Goal: Task Accomplishment & Management: Complete application form

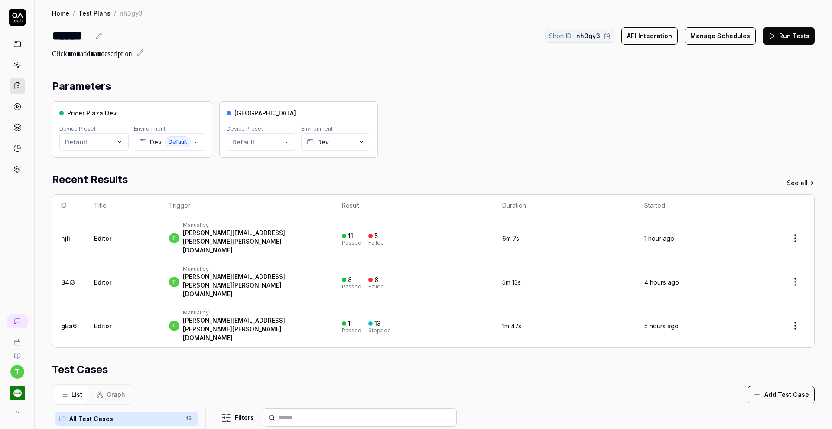
click at [218, 231] on div "[PERSON_NAME][EMAIL_ADDRESS][PERSON_NAME][PERSON_NAME][DOMAIN_NAME]" at bounding box center [254, 241] width 142 height 26
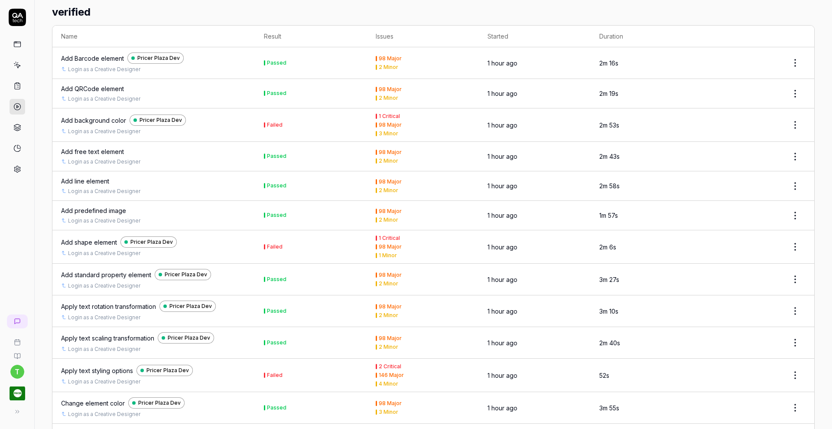
scroll to position [571, 0]
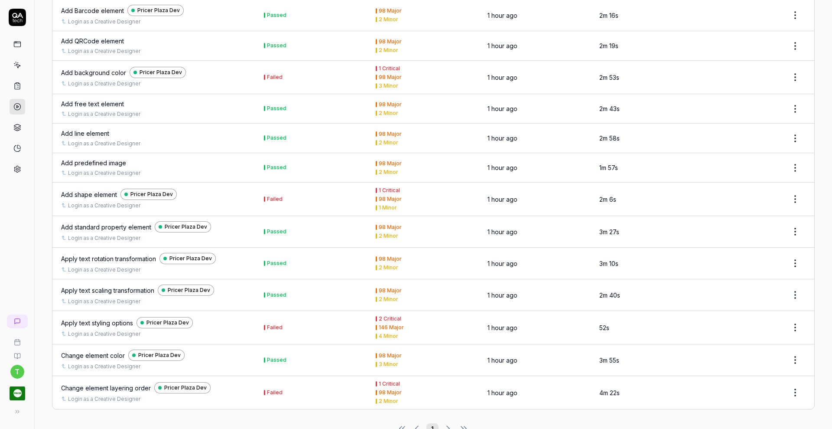
click at [106, 318] on div "Apply text styling options" at bounding box center [97, 322] width 72 height 9
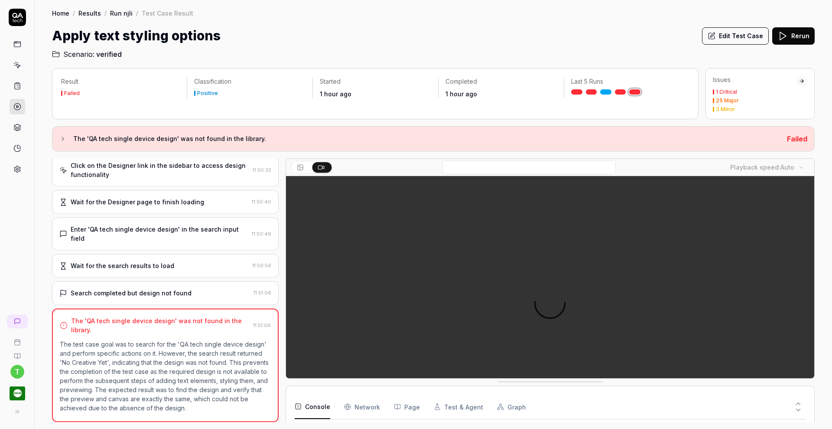
scroll to position [45, 0]
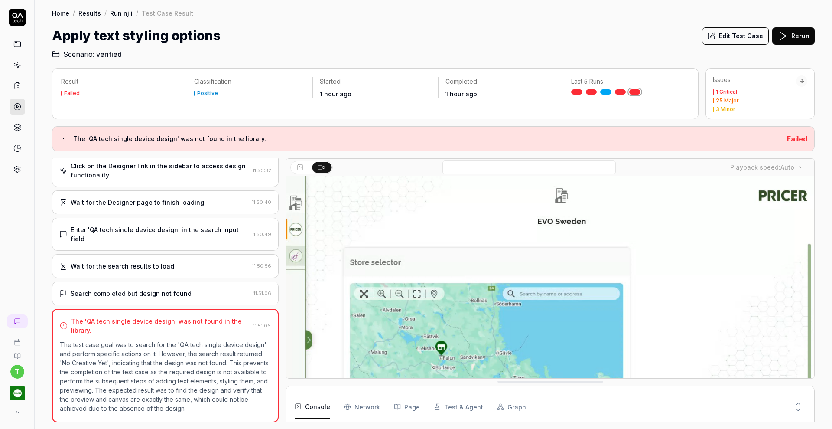
click at [741, 35] on button "Edit Test Case" at bounding box center [735, 35] width 67 height 17
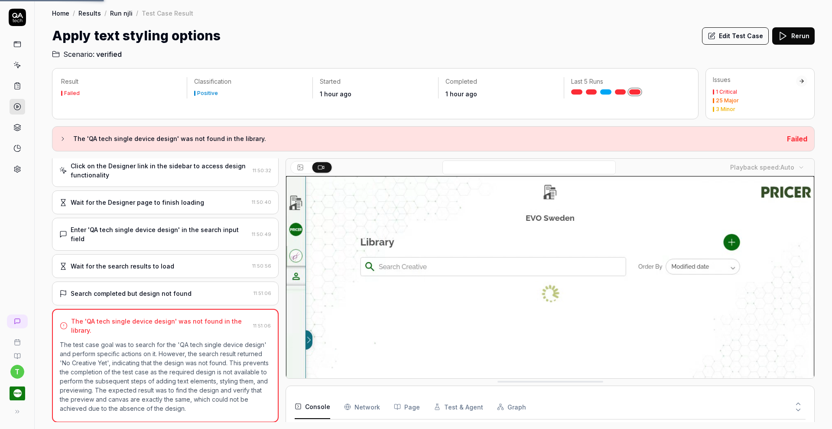
scroll to position [30, 0]
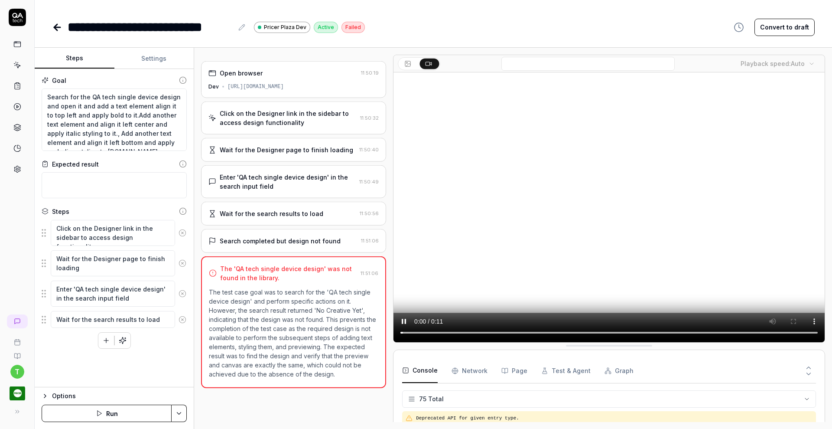
scroll to position [1253, 0]
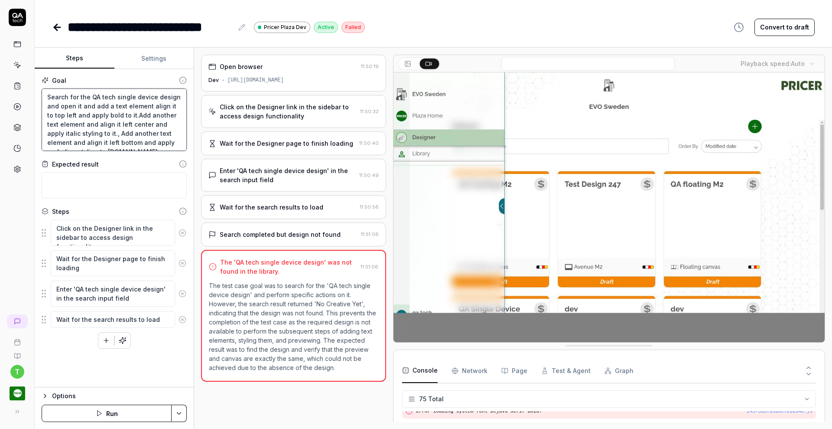
click at [110, 99] on textarea "Search for the QA tech single device design and open it and add a text element …" at bounding box center [114, 119] width 145 height 62
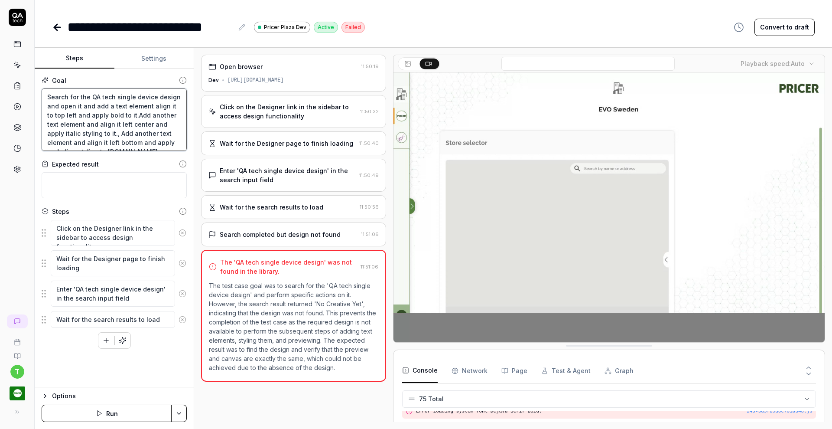
click at [110, 99] on textarea "Search for the QA tech single device design and open it and add a text element …" at bounding box center [114, 119] width 145 height 62
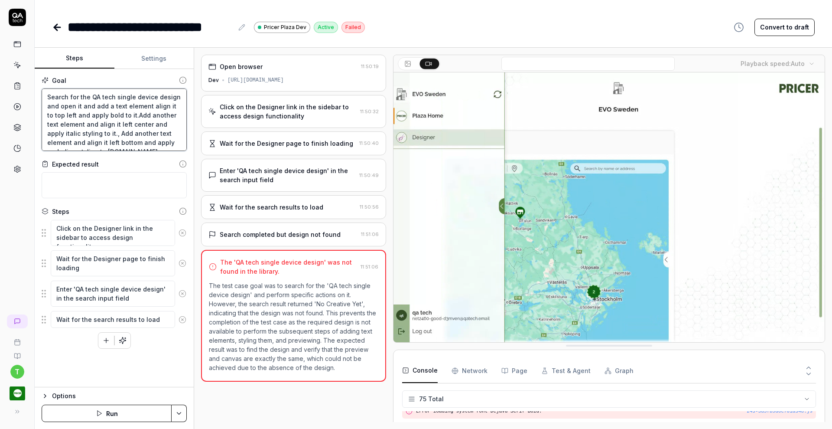
type textarea "*"
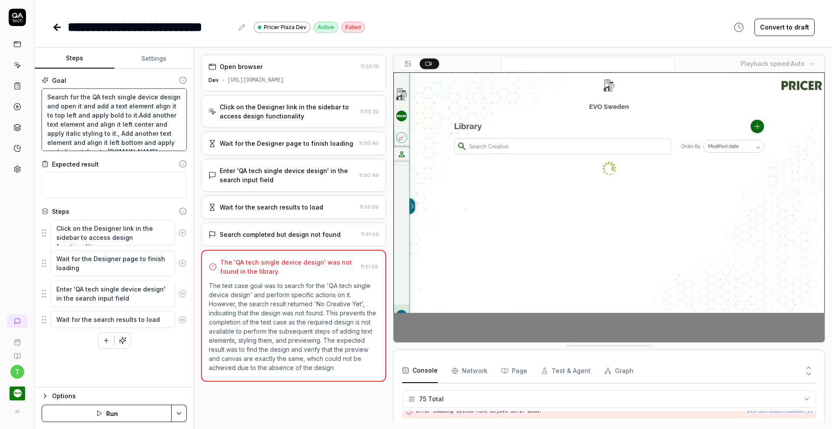
type textarea "Search for the QA single device design and open it and add a text element align…"
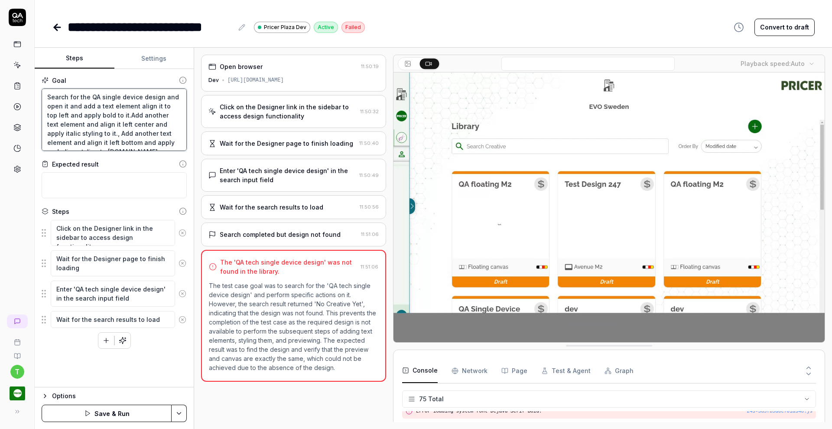
type textarea "*"
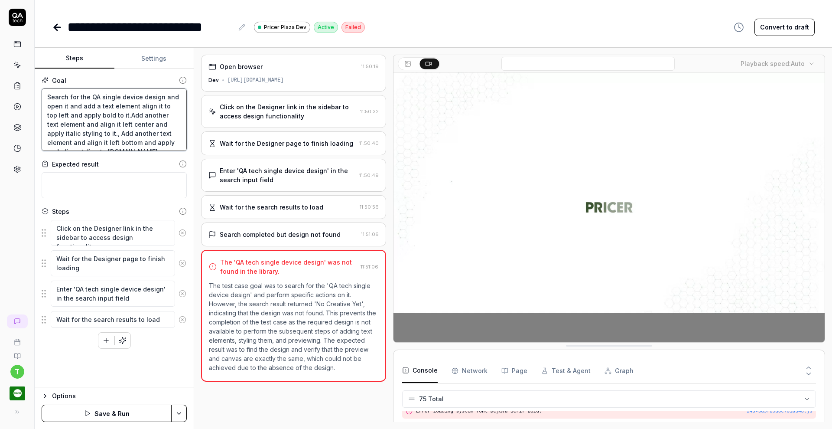
type textarea "Search for the "QA single device design and open it and add a text element alig…"
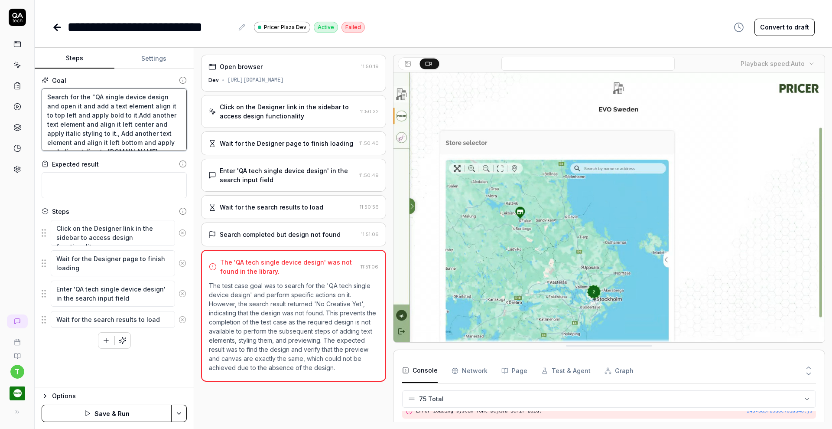
type textarea "*"
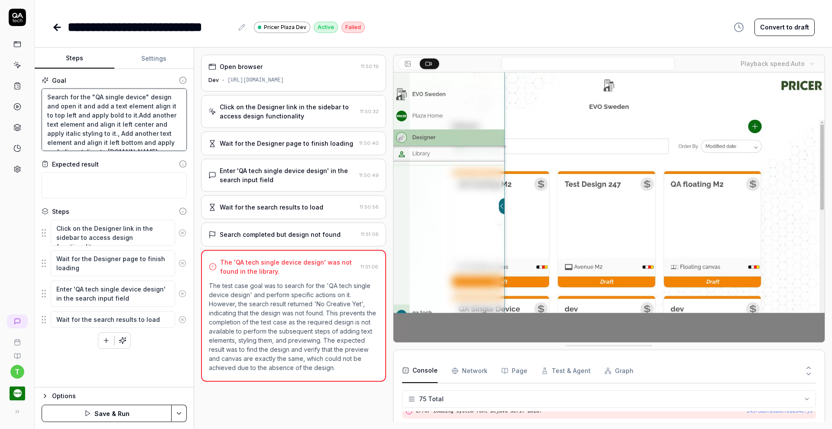
scroll to position [45, 0]
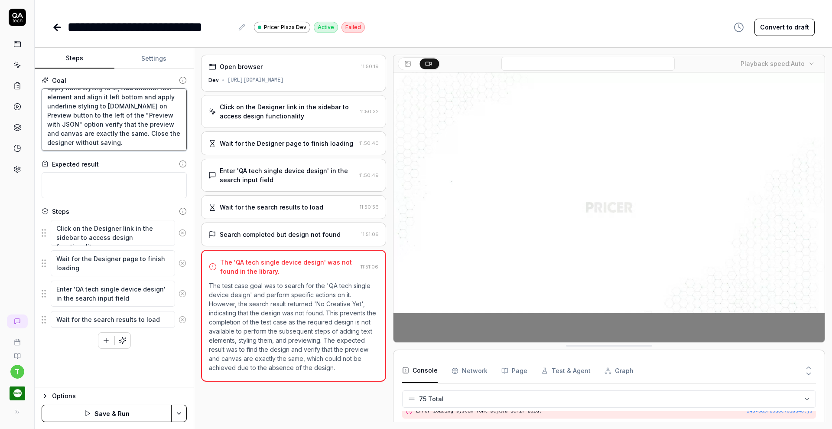
type textarea "Search for the "QA single device" design and open it and add a text element ali…"
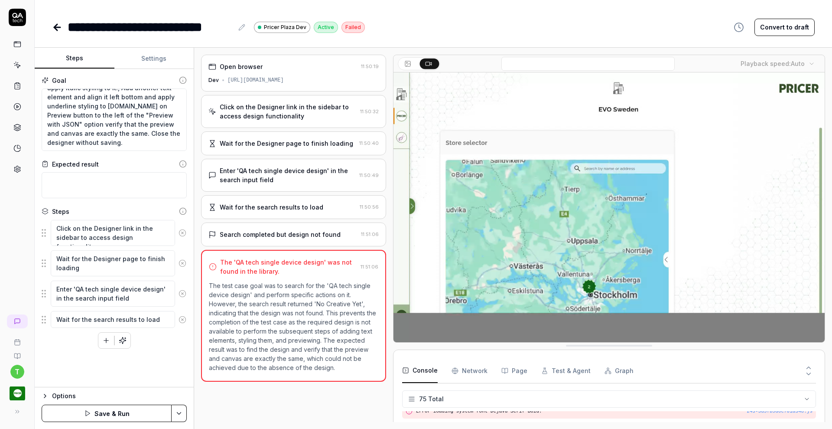
click at [178, 408] on html "**********" at bounding box center [416, 214] width 832 height 429
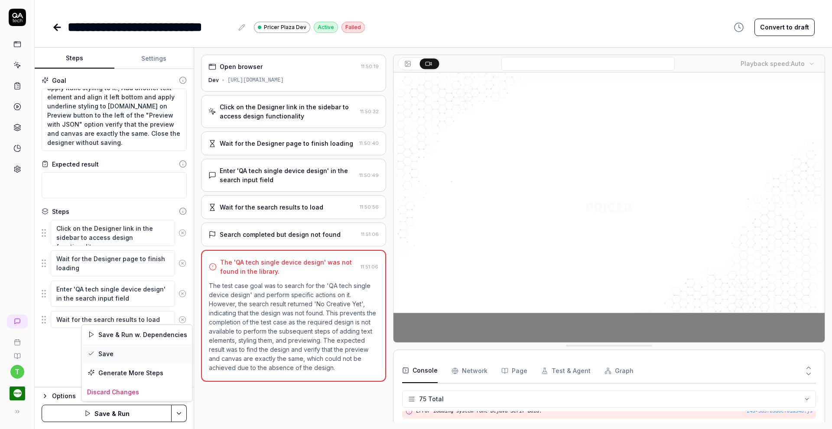
click at [139, 345] on div "Save" at bounding box center [137, 353] width 110 height 19
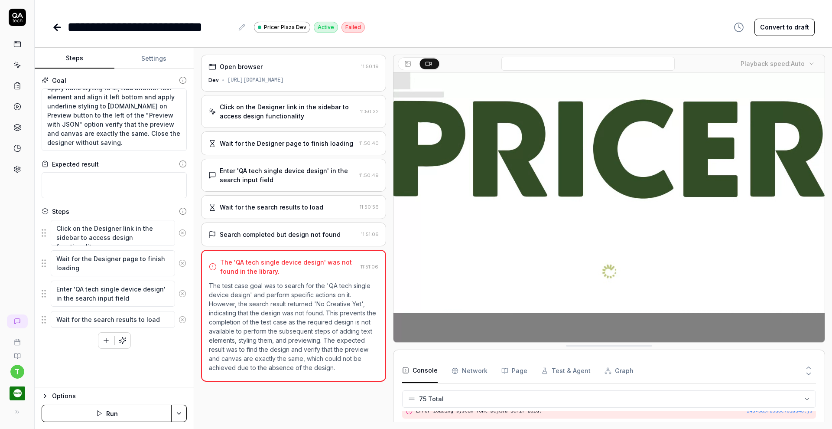
type textarea "*"
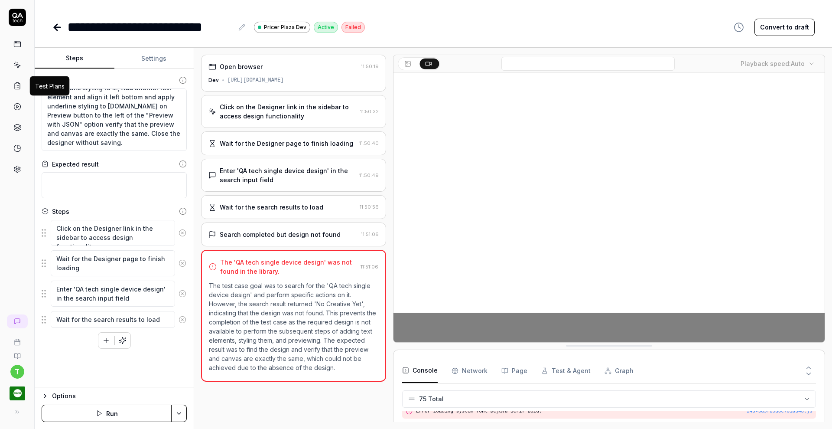
click at [18, 84] on icon at bounding box center [17, 86] width 8 height 8
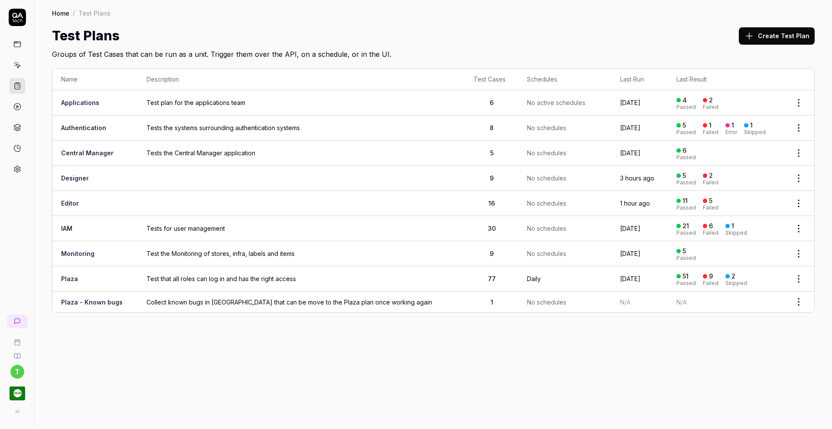
click at [70, 195] on td "Editor" at bounding box center [94, 203] width 85 height 25
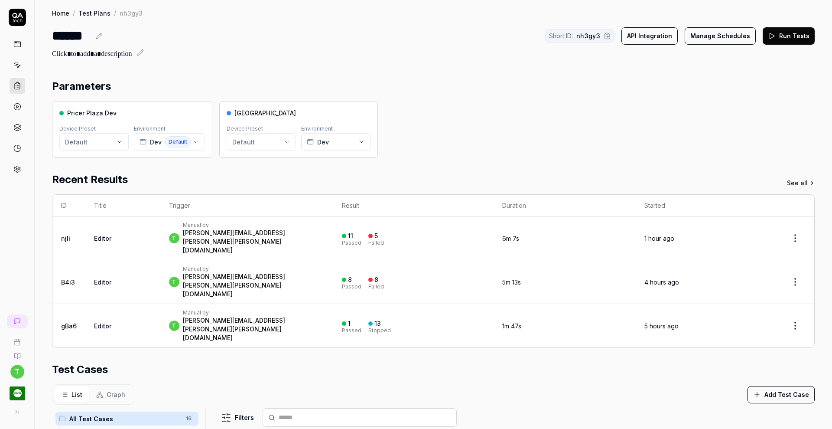
click at [768, 37] on icon at bounding box center [772, 36] width 8 height 8
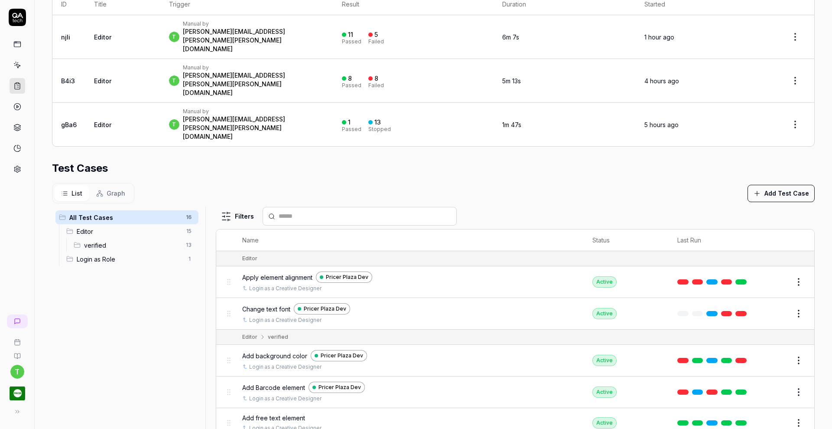
scroll to position [204, 0]
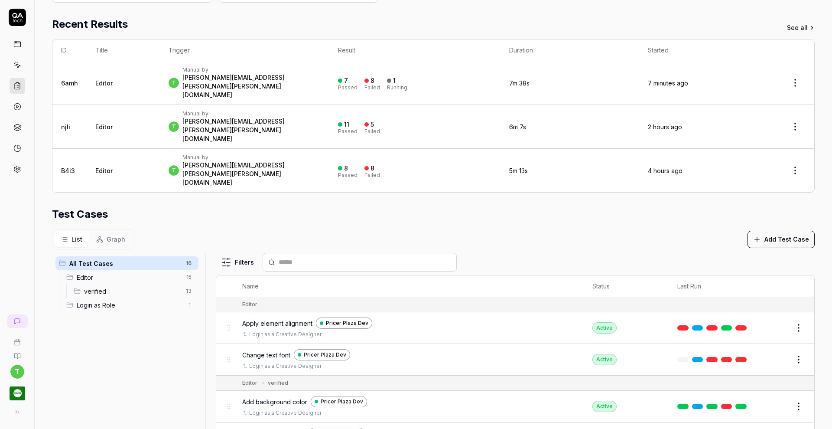
scroll to position [204, 0]
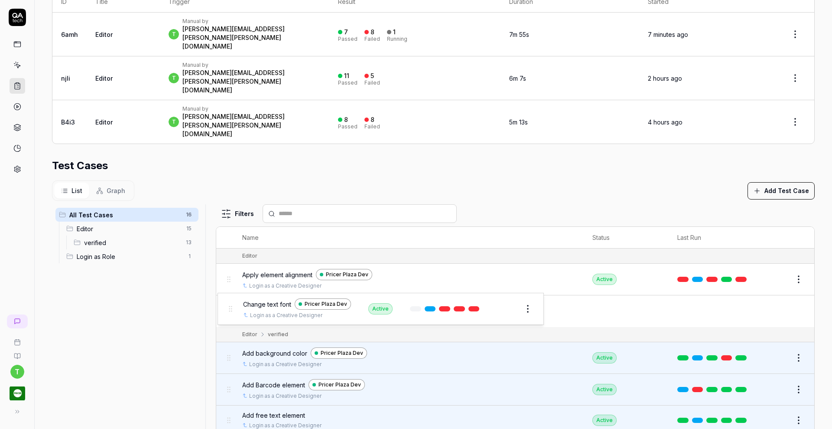
drag, startPoint x: 230, startPoint y: 262, endPoint x: 233, endPoint y: 309, distance: 46.9
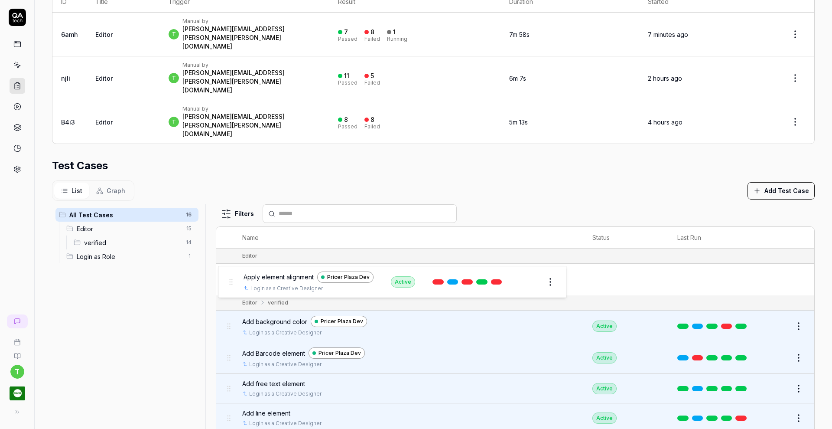
drag, startPoint x: 225, startPoint y: 235, endPoint x: 229, endPoint y: 286, distance: 50.8
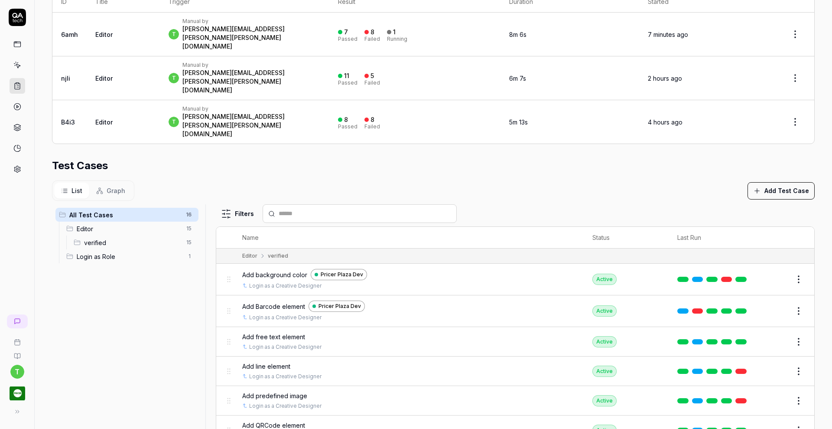
click at [767, 364] on button "Edit" at bounding box center [777, 371] width 21 height 14
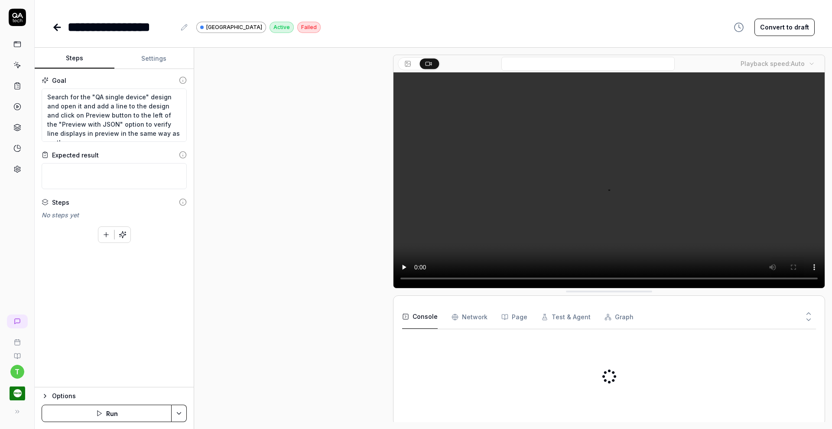
scroll to position [401, 0]
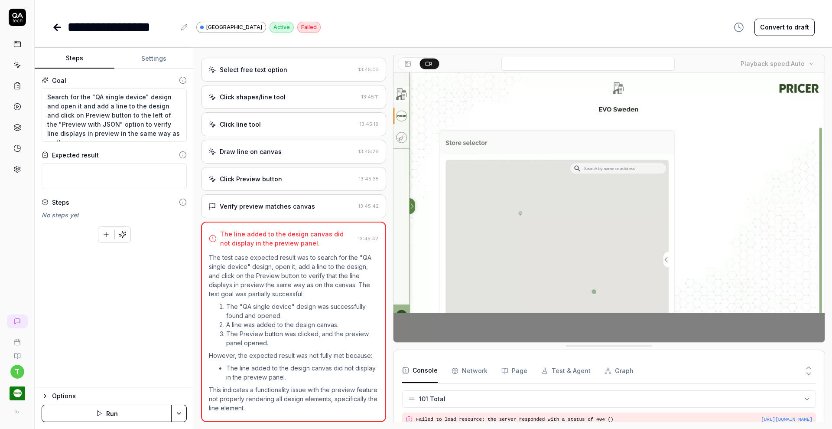
scroll to position [1562, 0]
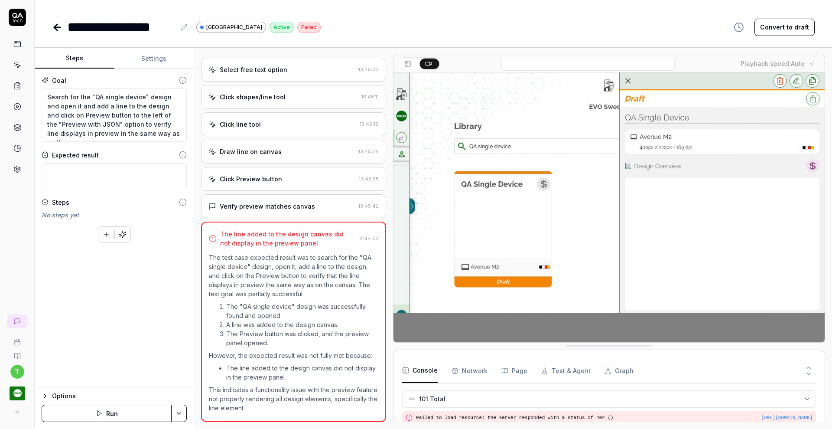
click at [275, 174] on div "Click Preview button" at bounding box center [251, 178] width 62 height 9
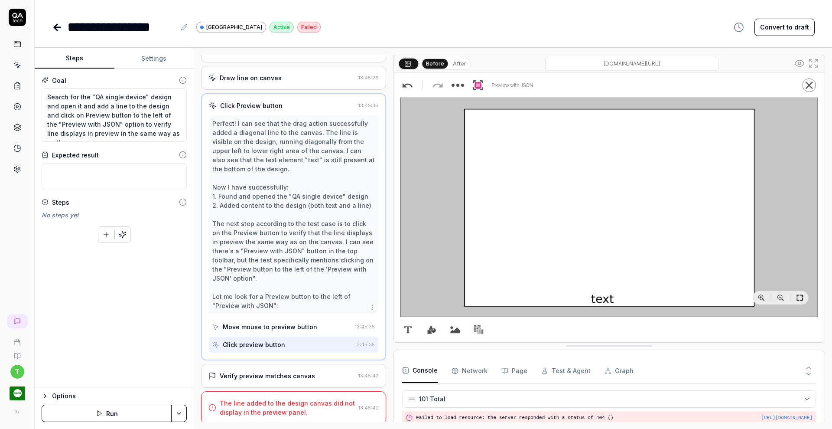
scroll to position [468, 0]
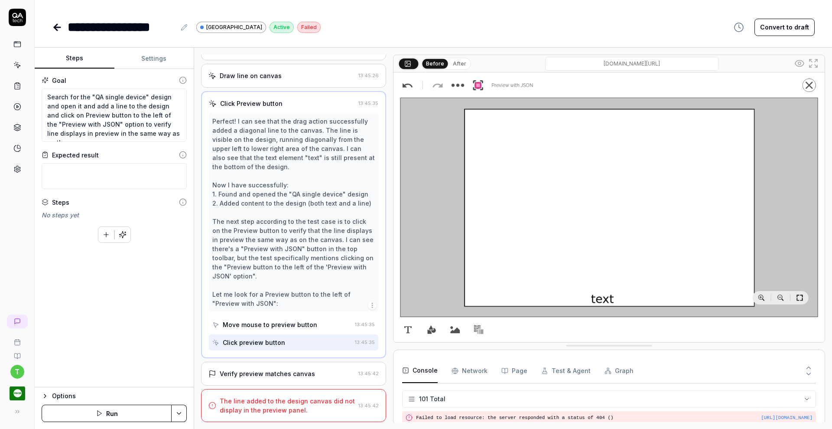
drag, startPoint x: 309, startPoint y: 374, endPoint x: 313, endPoint y: 367, distance: 7.5
click at [313, 367] on div "Verify preview matches canvas 13:45:42" at bounding box center [293, 373] width 185 height 24
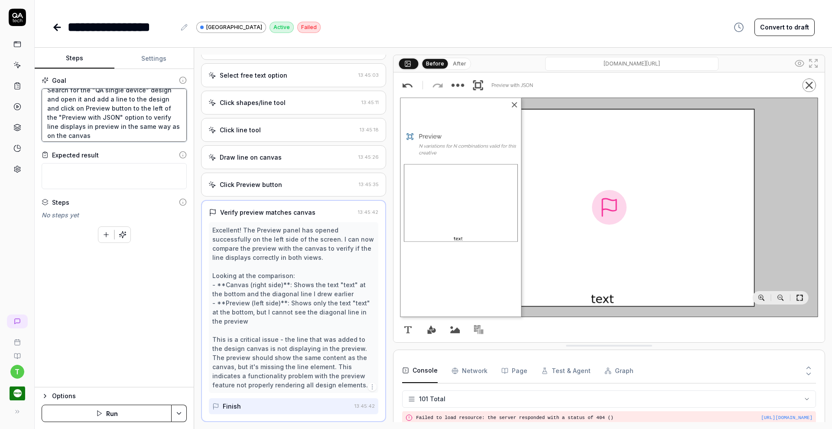
scroll to position [9, 0]
drag, startPoint x: 46, startPoint y: 123, endPoint x: 90, endPoint y: 126, distance: 43.9
click at [90, 126] on textarea "Search for the "QA single device" design and open it and add a line to the desi…" at bounding box center [114, 114] width 145 height 53
type textarea "*"
type textarea "Search for the "QA single device" design and open it and add a line to the desi…"
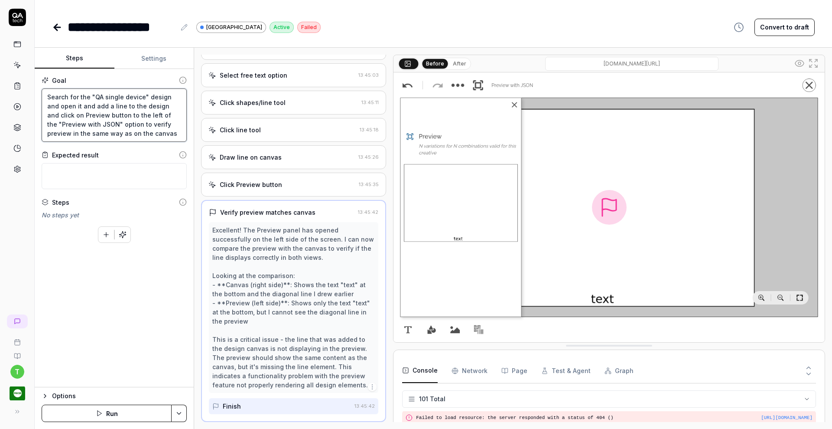
scroll to position [0, 0]
type textarea "*"
type textarea "Search for the "QA single device" design and open it and add a line to the desi…"
type textarea "*"
type textarea "Search for the "QA single device" design and open it and add a line to the desi…"
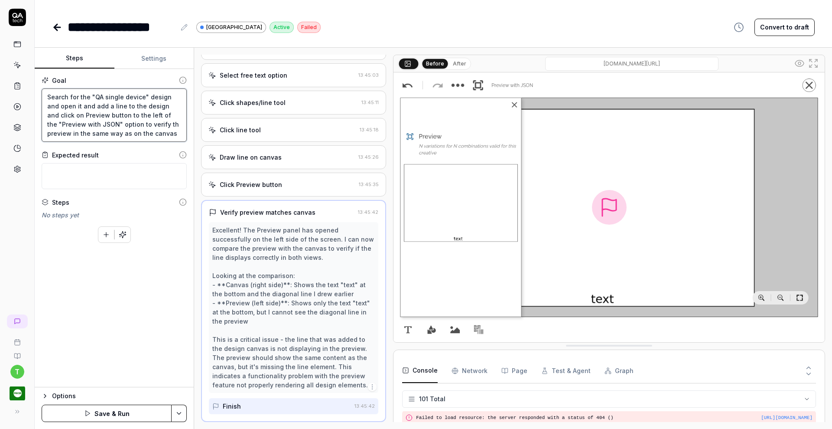
type textarea "*"
type textarea "Search for the "QA single device" design and open it and add a line to the desi…"
type textarea "*"
type textarea "Search for the "QA single device" design and open it and add a line to the desi…"
type textarea "*"
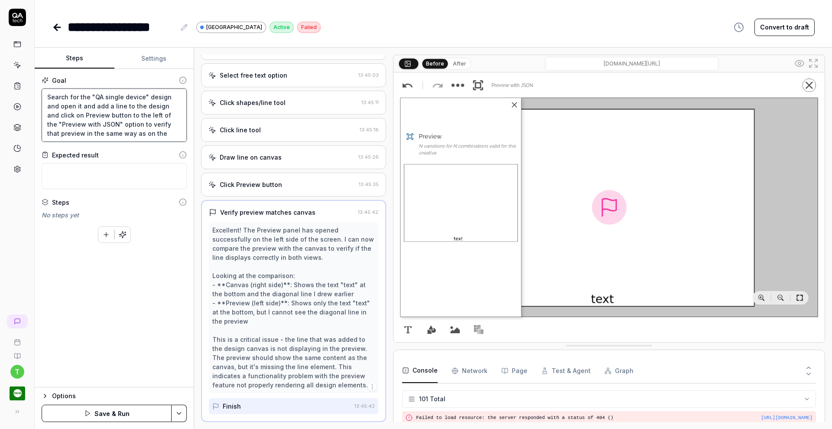
type textarea "Search for the "QA single device" design and open it and add a line to the desi…"
type textarea "*"
type textarea "Search for the "QA single device" design and open it and add a line to the desi…"
type textarea "*"
type textarea "Search for the "QA single device" design and open it and add a line to the desi…"
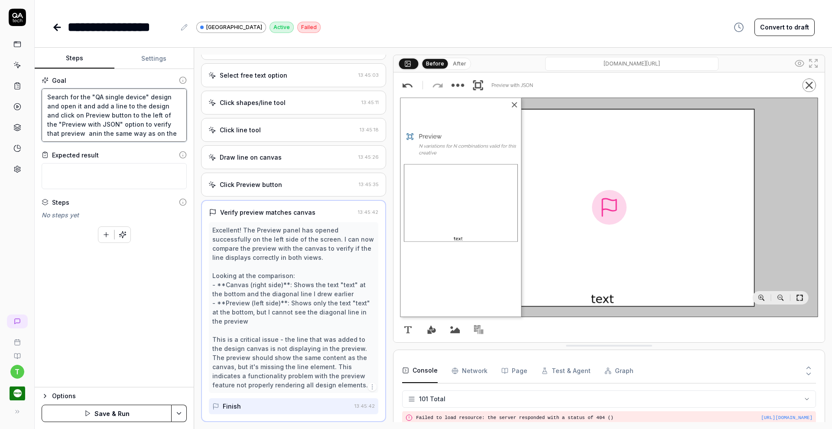
type textarea "*"
type textarea "Search for the "QA single device" design and open it and add a line to the desi…"
type textarea "*"
type textarea "Search for the "QA single device" design and open it and add a line to the desi…"
type textarea "*"
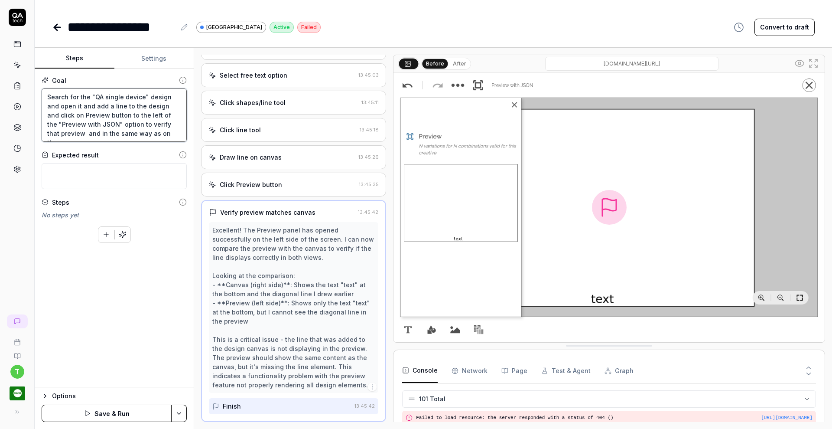
type textarea "Search for the "QA single device" design and open it and add a line to the desi…"
type textarea "*"
type textarea "Search for the "QA single device" design and open it and add a line to the desi…"
type textarea "*"
type textarea "Search for the "QA single device" design and open it and add a line to the desi…"
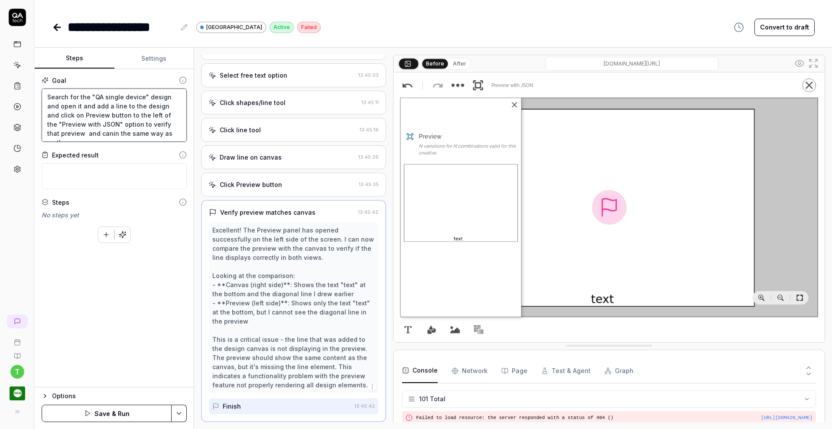
type textarea "*"
type textarea "Search for the "QA single device" design and open it and add a line to the desi…"
type textarea "*"
type textarea "Search for the "QA single device" design and open it and add a line to the desi…"
type textarea "*"
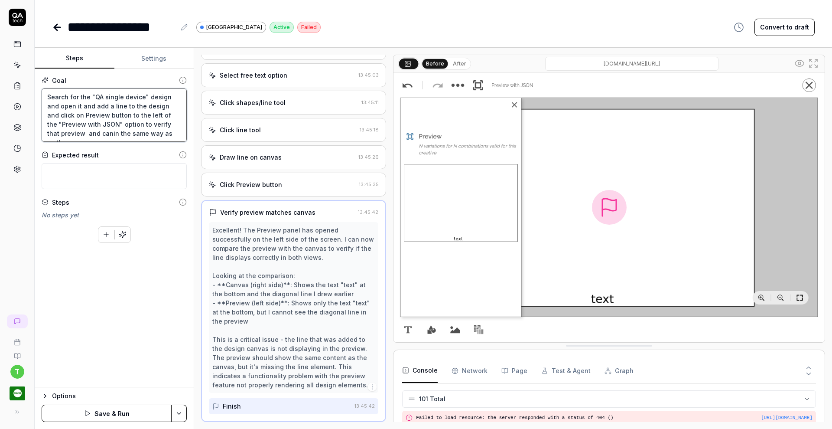
type textarea "Search for the "QA single device" design and open it and add a line to the desi…"
type textarea "*"
type textarea "Search for the "QA single device" design and open it and add a line to the desi…"
type textarea "*"
type textarea "Search for the "QA single device" design and open it and add a line to the desi…"
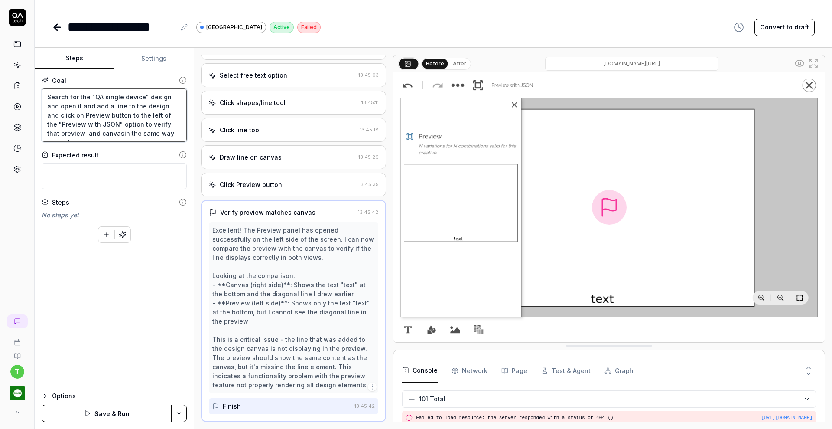
type textarea "*"
type textarea "Search for the "QA single device" design and open it and add a line to the desi…"
type textarea "*"
type textarea "Search for the "QA single device" design and open it and add a line to the desi…"
type textarea "*"
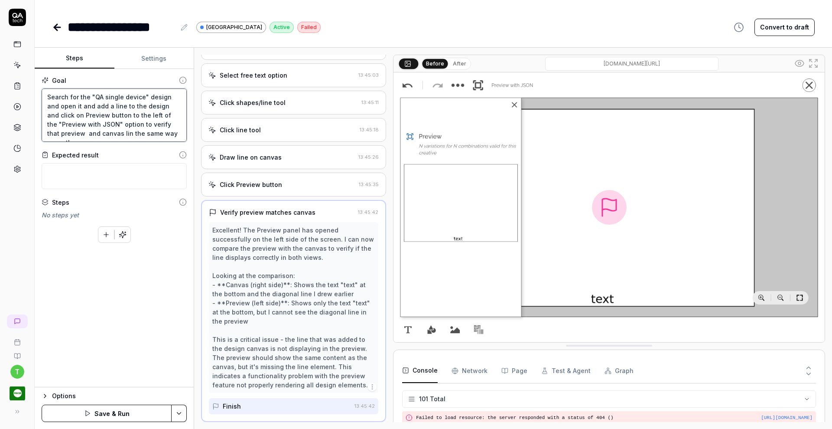
type textarea "Search for the "QA single device" design and open it and add a line to the desi…"
type textarea "*"
type textarea "Search for the "QA single device" design and open it and add a line to the desi…"
type textarea "*"
type textarea "Search for the "QA single device" design and open it and add a line to the desi…"
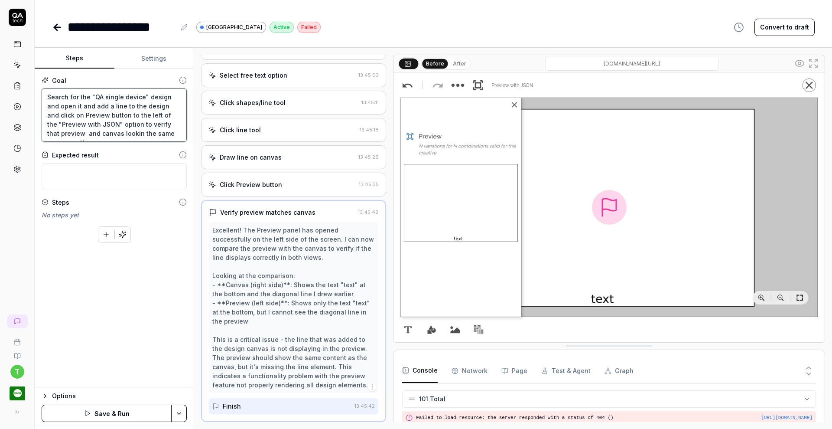
type textarea "*"
type textarea "Search for the "QA single device" design and open it and add a line to the desi…"
type textarea "*"
type textarea "Search for the "QA single device" design and open it and add a line to the desi…"
type textarea "*"
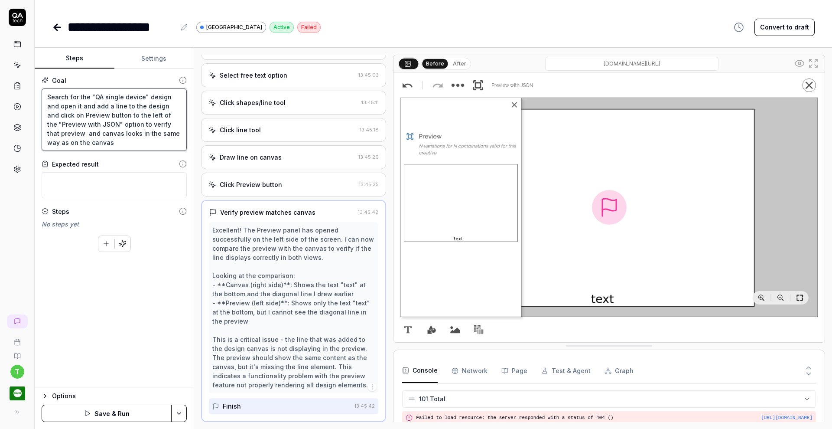
type textarea "Search for the "QA single device" design and open it and add a line to the desi…"
type textarea "*"
type textarea "Search for the "QA single device" design and open it and add a line to the desi…"
type textarea "*"
type textarea "Search for the "QA single device" design and open it and add a line to the desi…"
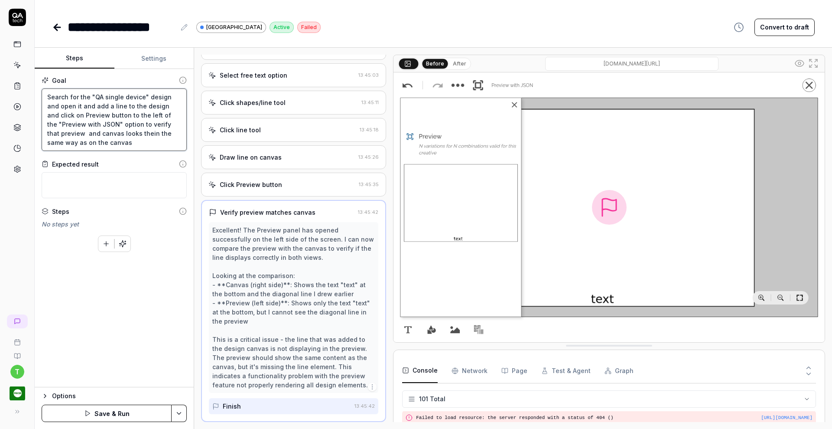
type textarea "*"
type textarea "Search for the "QA single device" design and open it and add a line to the desi…"
type textarea "*"
type textarea "Search for the "QA single device" design and open it and add a line to the desi…"
type textarea "*"
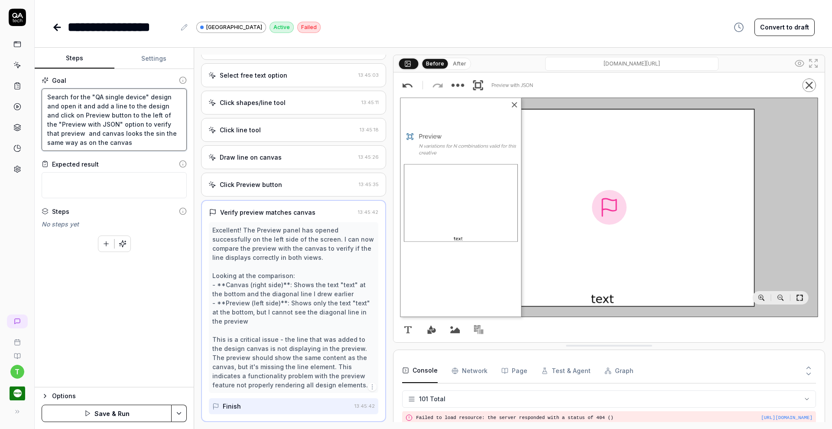
type textarea "Search for the "QA single device" design and open it and add a line to the desi…"
type textarea "*"
type textarea "Search for the "QA single device" design and open it and add a line to the desi…"
type textarea "*"
type textarea "Search for the "QA single device" design and open it and add a line to the desi…"
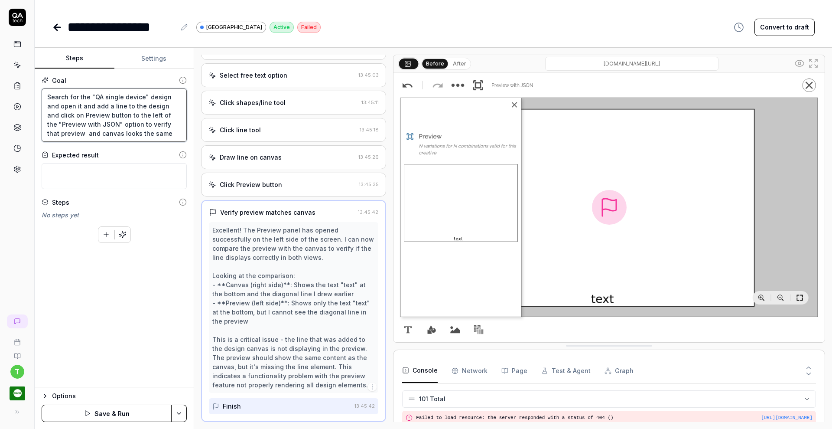
type textarea "*"
type textarea "Search for the "QA single device" design and open it and add a line to the desi…"
type textarea "*"
type textarea "Search for the "QA single device" design and open it and add a line to the desi…"
type textarea "*"
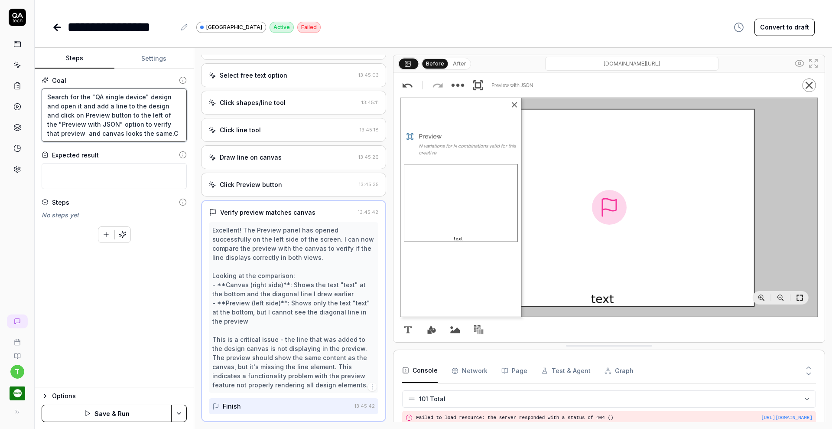
type textarea "Search for the "QA single device" design and open it and add a line to the desi…"
type textarea "*"
type textarea "Search for the "QA single device" design and open it and add a line to the desi…"
type textarea "*"
type textarea "Search for the "QA single device" design and open it and add a line to the desi…"
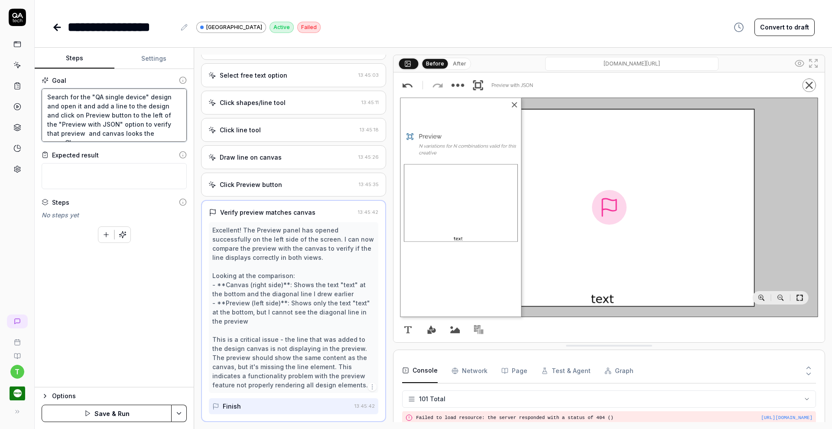
type textarea "*"
type textarea "Search for the "QA single device" design and open it and add a line to the desi…"
type textarea "*"
type textarea "Search for the "QA single device" design and open it and add a line to the desi…"
type textarea "*"
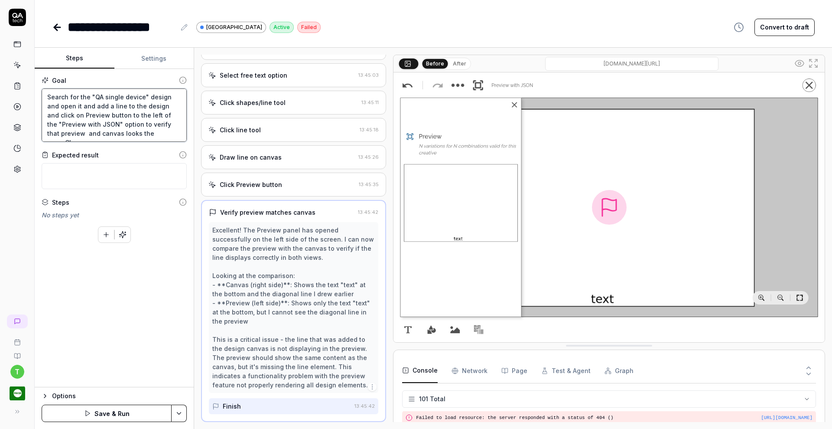
type textarea "Search for the "QA single device" design and open it and add a line to the desi…"
type textarea "*"
type textarea "Search for the "QA single device" design and open it and add a line to the desi…"
type textarea "*"
type textarea "Search for the "QA single device" design and open it and add a line to the desi…"
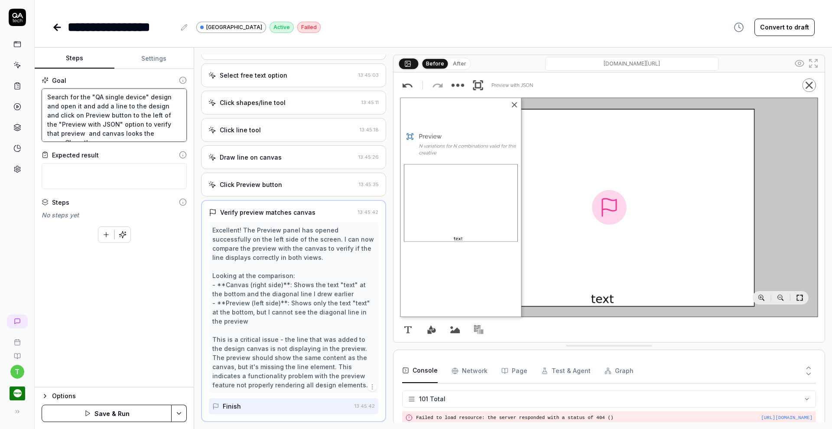
type textarea "*"
type textarea "Search for the "QA single device" design and open it and add a line to the desi…"
type textarea "*"
type textarea "Search for the "QA single device" design and open it and add a line to the desi…"
type textarea "*"
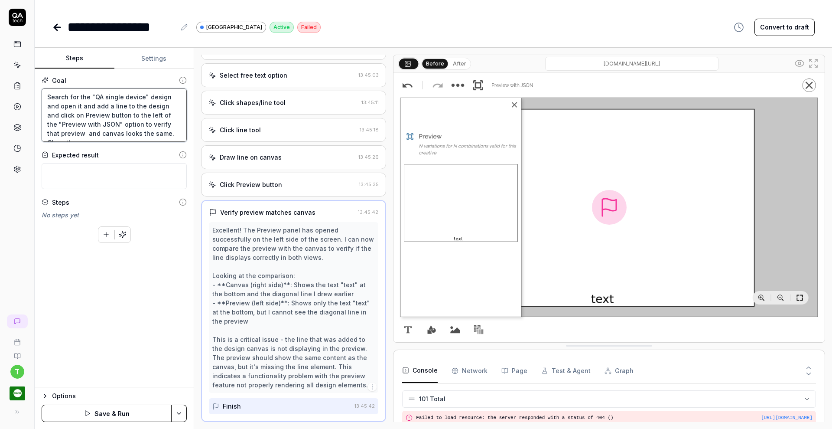
type textarea "Search for the "QA single device" design and open it and add a line to the desi…"
type textarea "*"
type textarea "Search for the "QA single device" design and open it and add a line to the desi…"
type textarea "*"
type textarea "Search for the "QA single device" design and open it and add a line to the desi…"
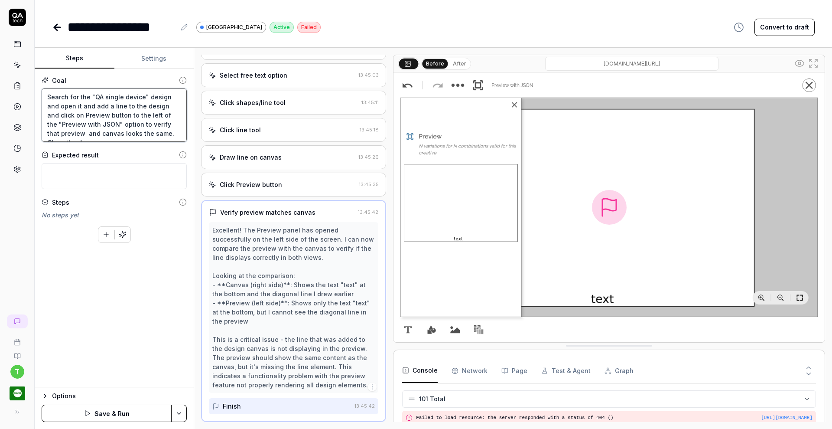
type textarea "*"
type textarea "Search for the "QA single device" design and open it and add a line to the desi…"
type textarea "*"
type textarea "Search for the "QA single device" design and open it and add a line to the desi…"
type textarea "*"
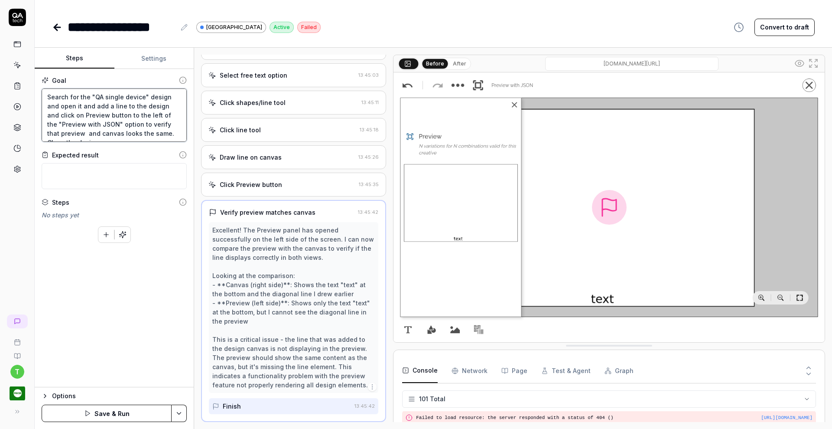
type textarea "Search for the "QA single device" design and open it and add a line to the desi…"
type textarea "*"
type textarea "Search for the "QA single device" design and open it and add a line to the desi…"
type textarea "*"
type textarea "Search for the "QA single device" design and open it and add a line to the desi…"
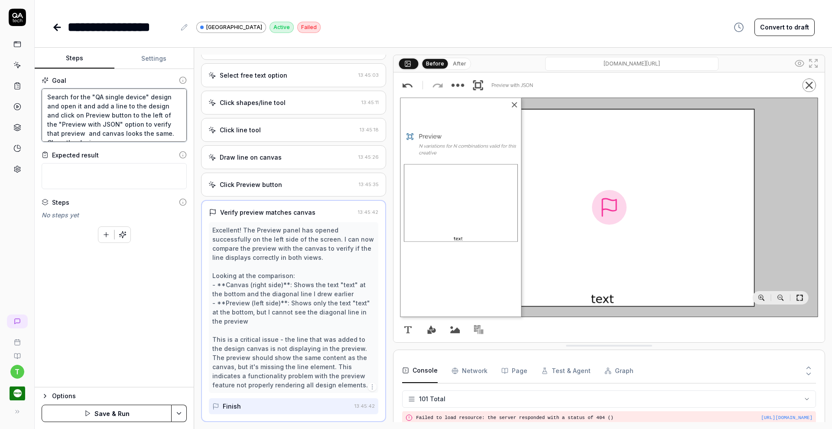
type textarea "*"
type textarea "Search for the "QA single device" design and open it and add a line to the desi…"
type textarea "*"
type textarea "Search for the "QA single device" design and open it and add a line to the desi…"
type textarea "*"
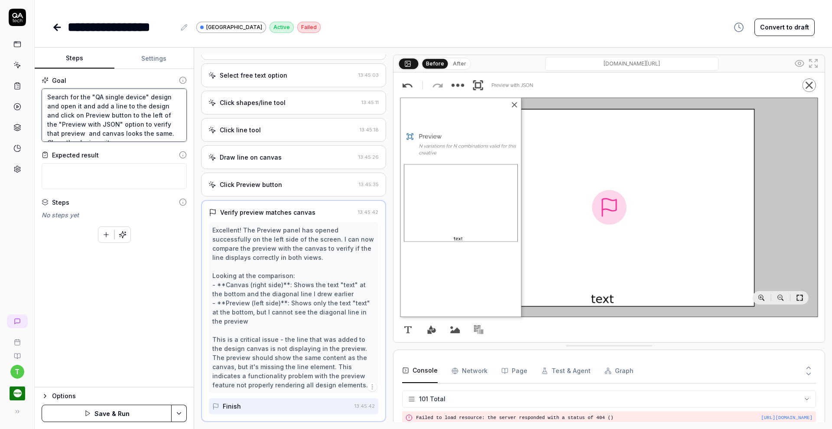
type textarea "Search for the "QA single device" design and open it and add a line to the desi…"
type textarea "*"
type textarea "Search for the "QA single device" design and open it and add a line to the desi…"
type textarea "*"
type textarea "Search for the "QA single device" design and open it and add a line to the desi…"
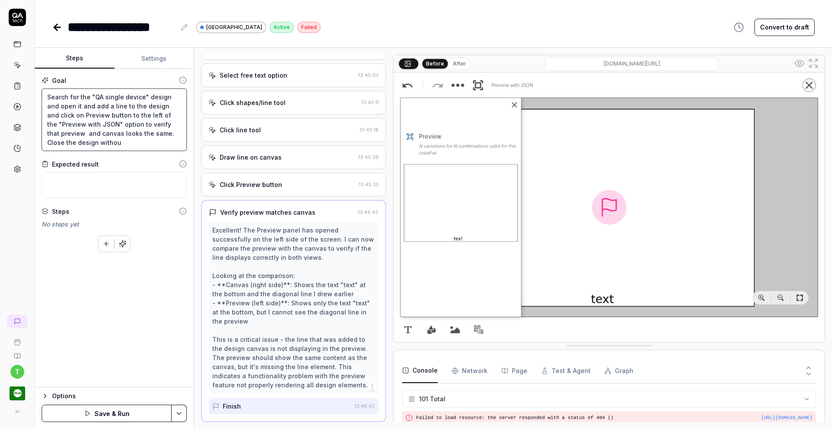
type textarea "*"
type textarea "Search for the "QA single device" design and open it and add a line to the desi…"
type textarea "*"
type textarea "Search for the "QA single device" design and open it and add a line to the desi…"
type textarea "*"
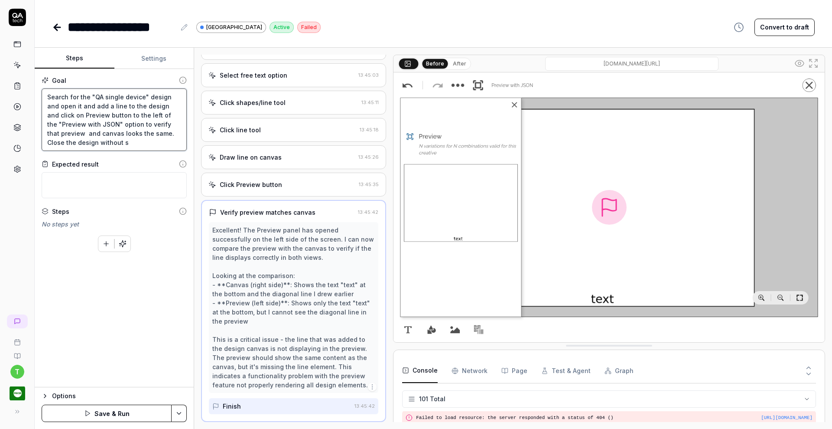
type textarea "Search for the "QA single device" design and open it and add a line to the desi…"
type textarea "*"
type textarea "Search for the "QA single device" design and open it and add a line to the desi…"
type textarea "*"
type textarea "Search for the "QA single device" design and open it and add a line to the desi…"
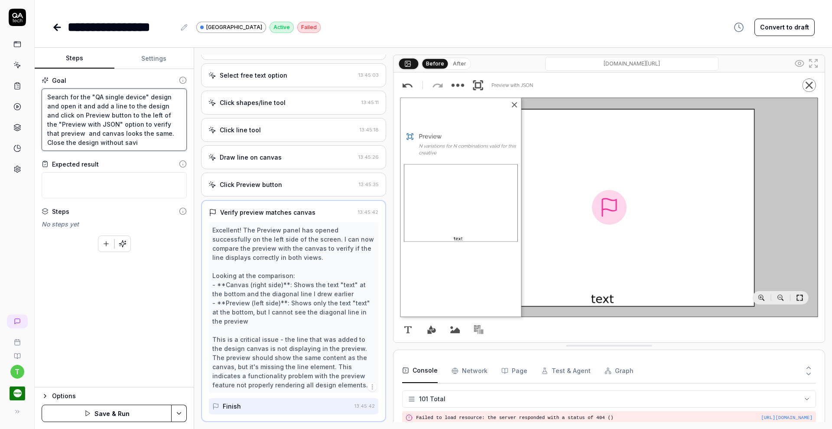
type textarea "*"
type textarea "Search for the "QA single device" design and open it and add a line to the desi…"
type textarea "*"
type textarea "Search for the "QA single device" design and open it and add a line to the desi…"
type textarea "*"
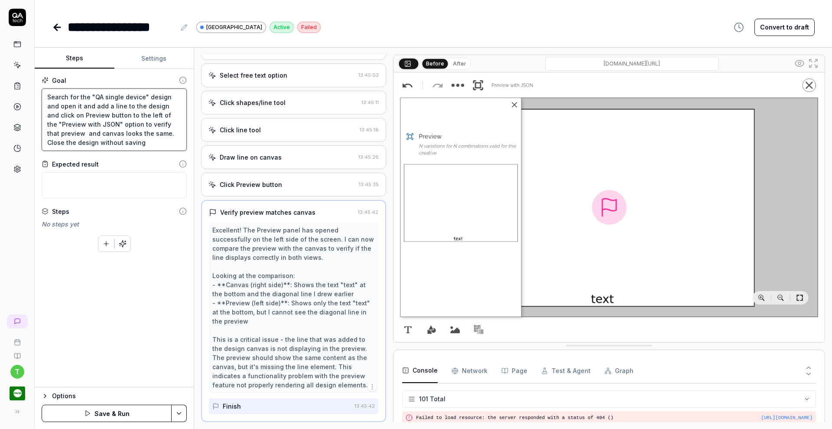
type textarea "Search for the "QA single device" design and open it and add a line to the desi…"
type textarea "*"
type textarea "Search for the "QA single device" design and open it and add a line to the desi…"
type textarea "*"
type textarea "Search for the "QA single device" design and open it and add a line to the desi…"
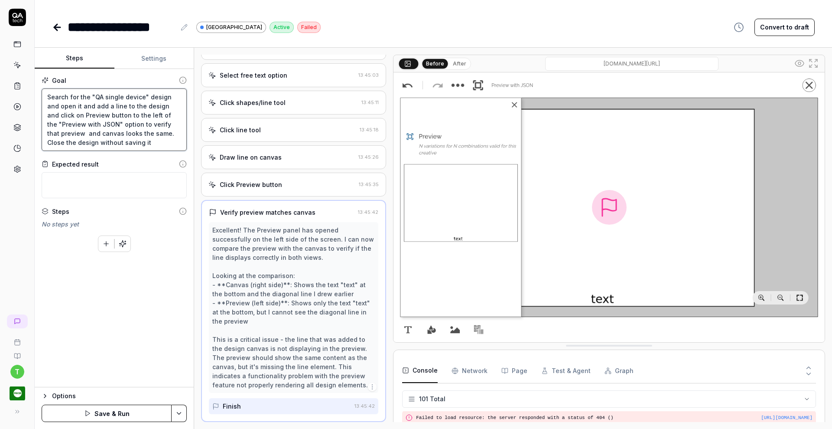
type textarea "*"
type textarea "Search for the "QA single device" design and open it and add a line to the desi…"
click at [125, 240] on icon "button" at bounding box center [123, 244] width 8 height 8
click at [54, 29] on icon at bounding box center [57, 27] width 10 height 10
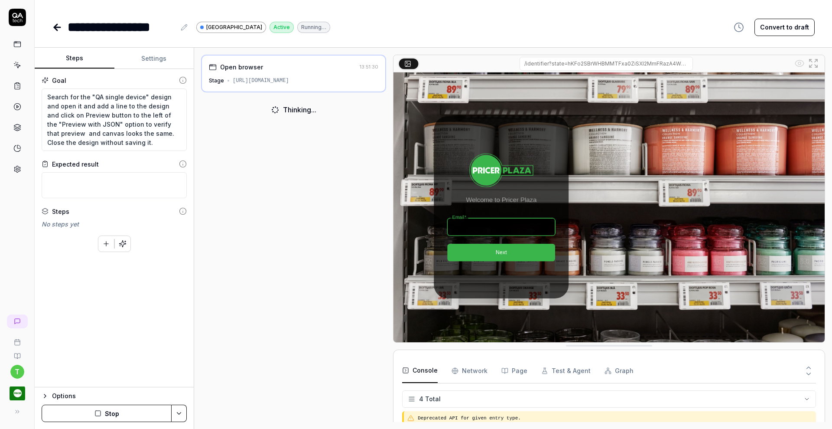
scroll to position [14, 0]
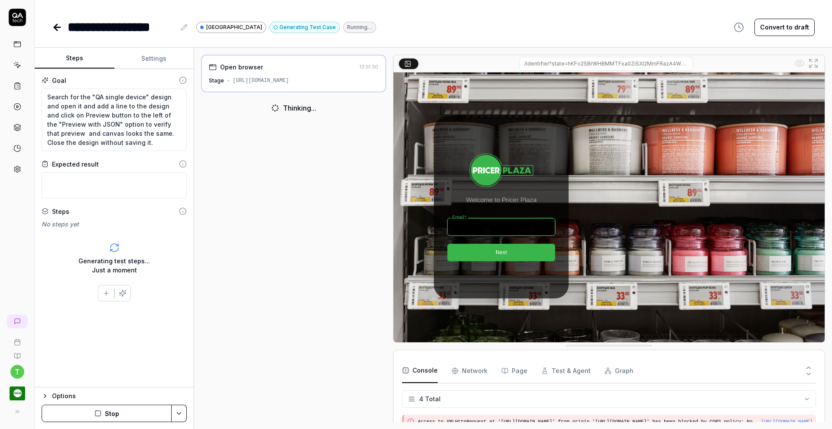
click at [54, 29] on icon at bounding box center [57, 27] width 10 height 10
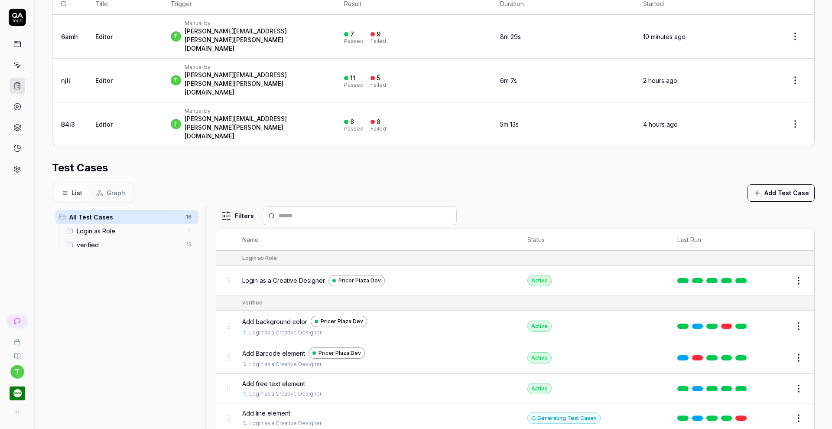
scroll to position [204, 0]
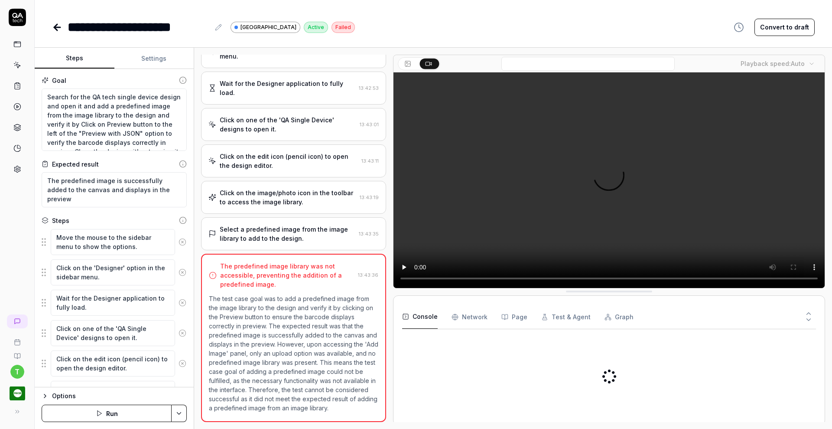
scroll to position [105, 0]
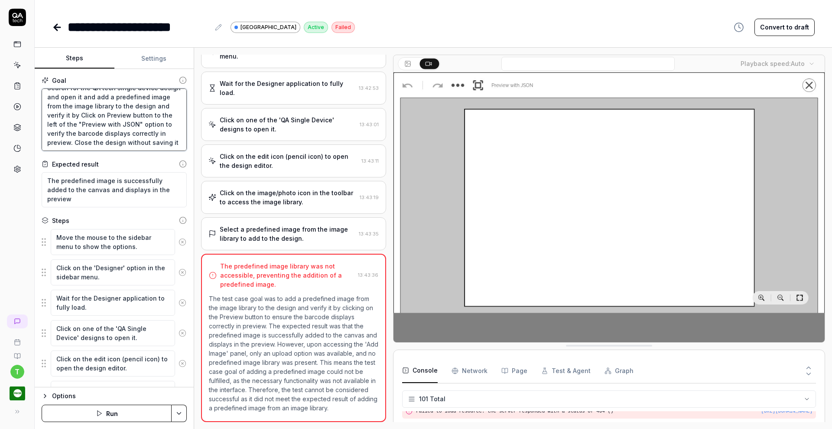
scroll to position [17, 0]
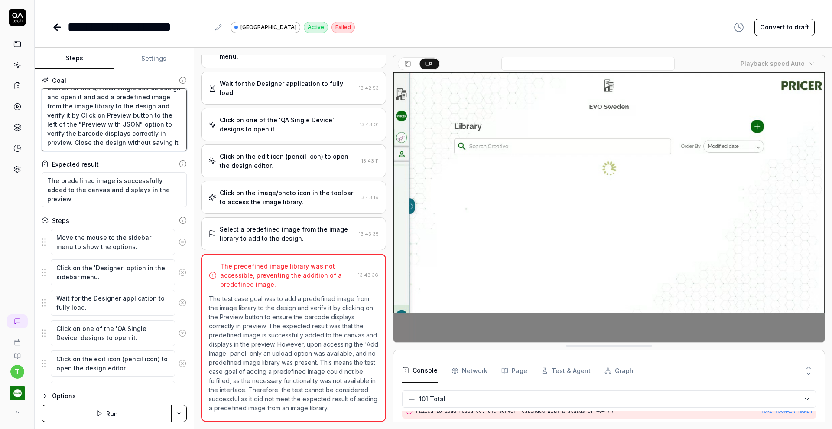
drag, startPoint x: 114, startPoint y: 126, endPoint x: 128, endPoint y: 133, distance: 15.9
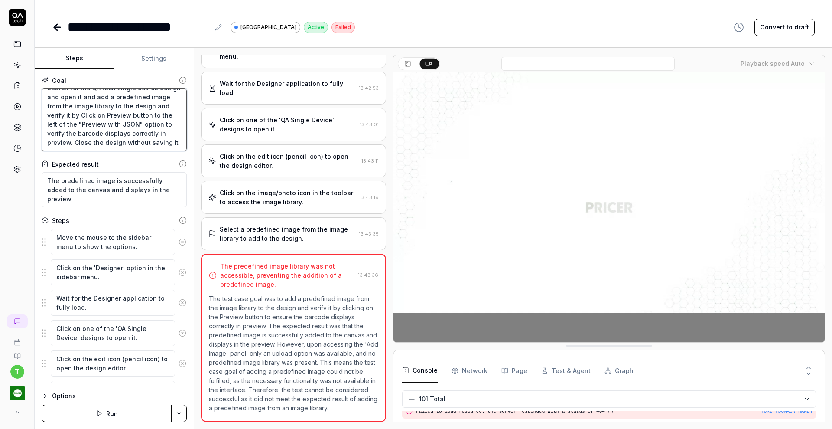
click at [128, 133] on textarea "Search for the QA tech single device design and open it and add a predefined im…" at bounding box center [114, 119] width 145 height 62
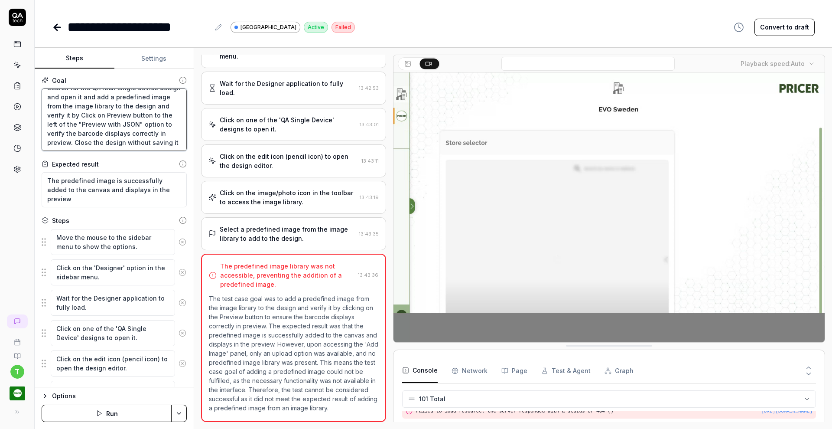
click at [128, 133] on textarea "Search for the QA tech single device design and open it and add a predefined im…" at bounding box center [114, 119] width 145 height 62
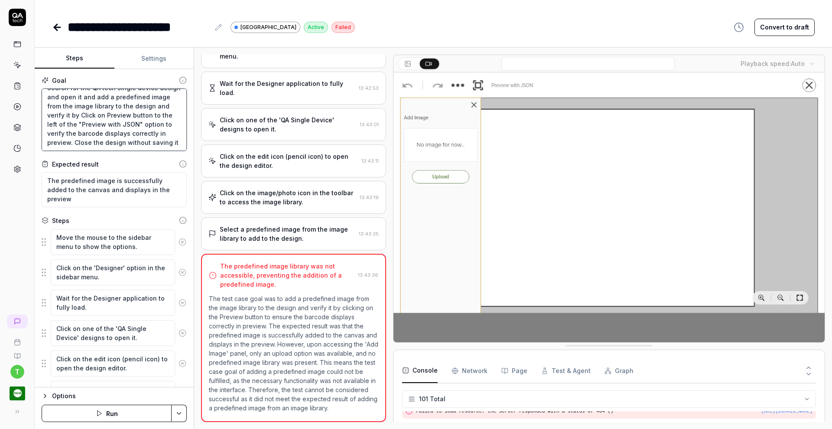
type textarea "*"
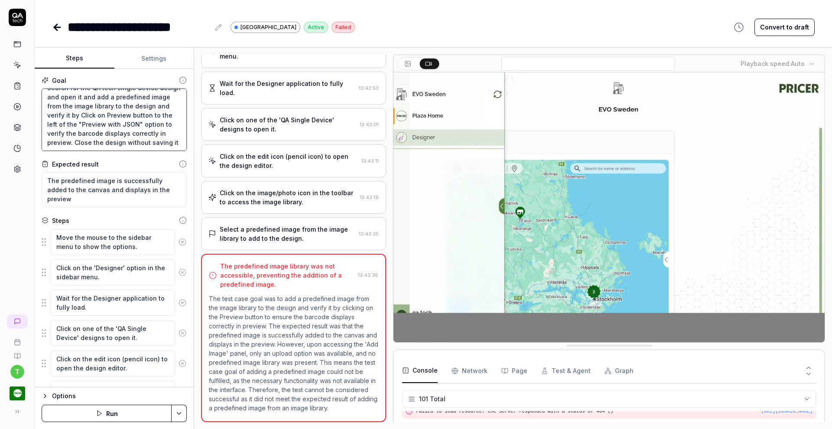
type textarea "Search for the QA tech single device design and open it and add a predefined im…"
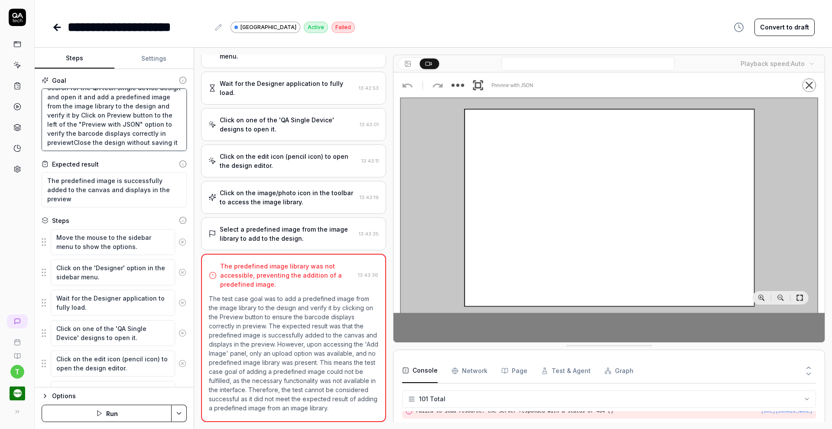
type textarea "*"
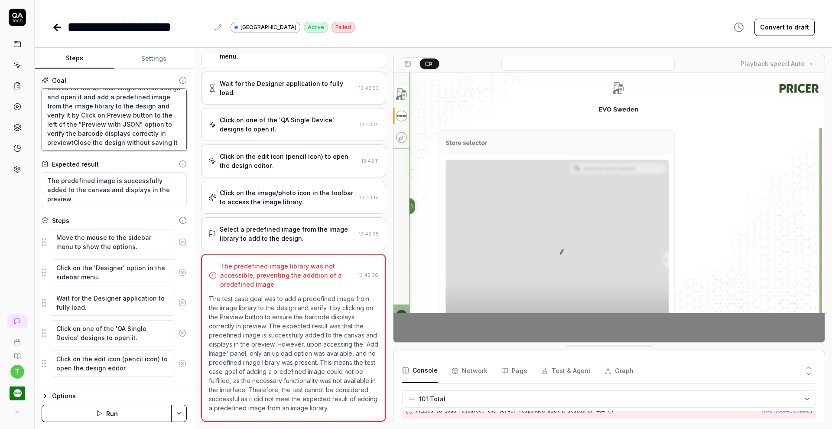
type textarea "Search for the QA tech single device design and open it and add a predefined im…"
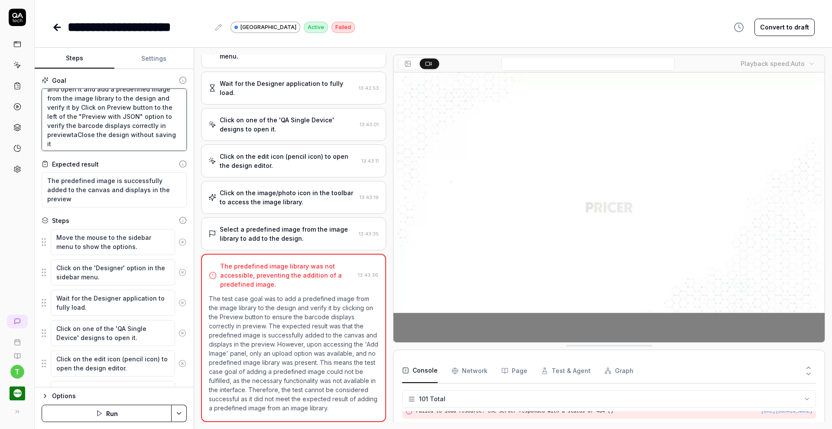
click at [128, 133] on textarea "Search for the QA tech single device design and open it and add a predefined im…" at bounding box center [114, 119] width 145 height 62
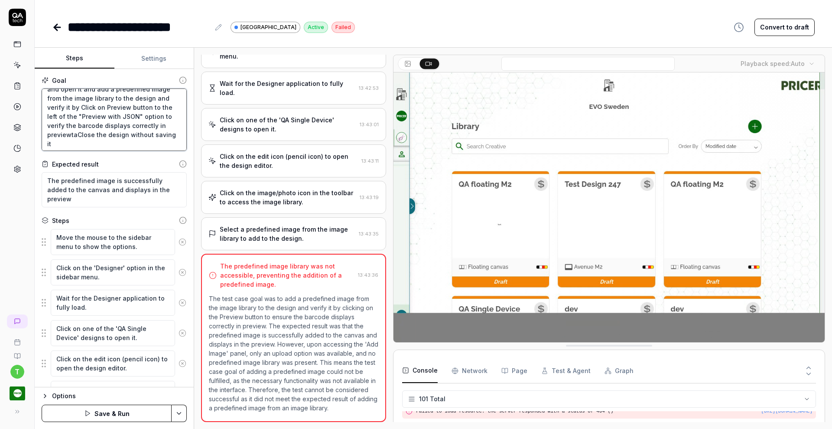
type textarea "*"
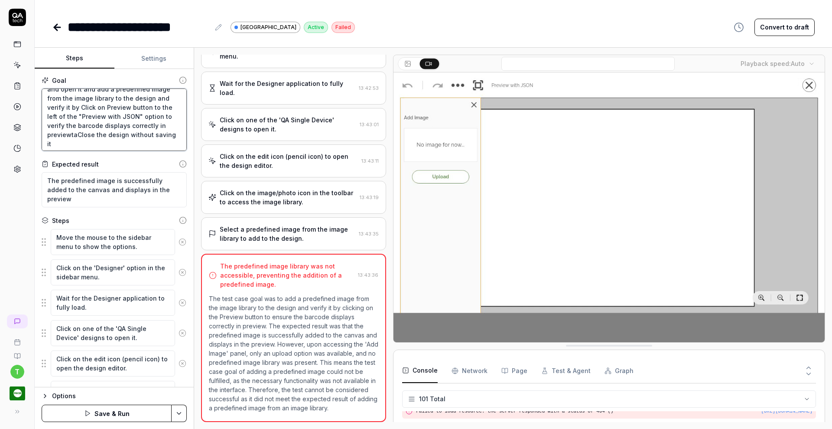
type textarea "Search for the QA tech single device design and open it and add a predefined im…"
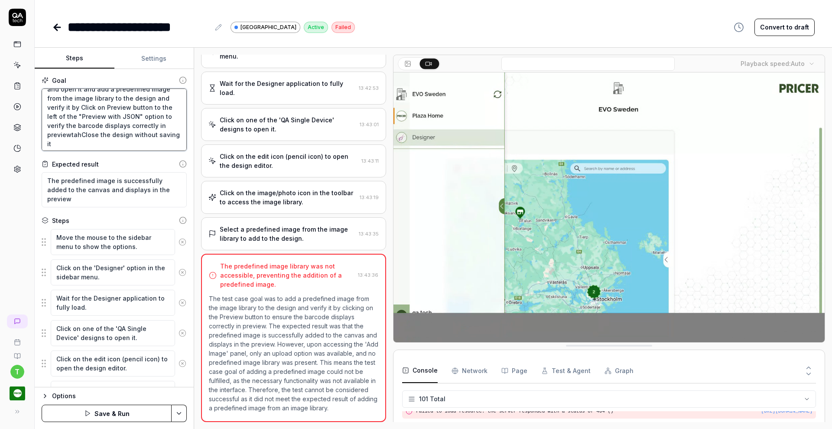
type textarea "*"
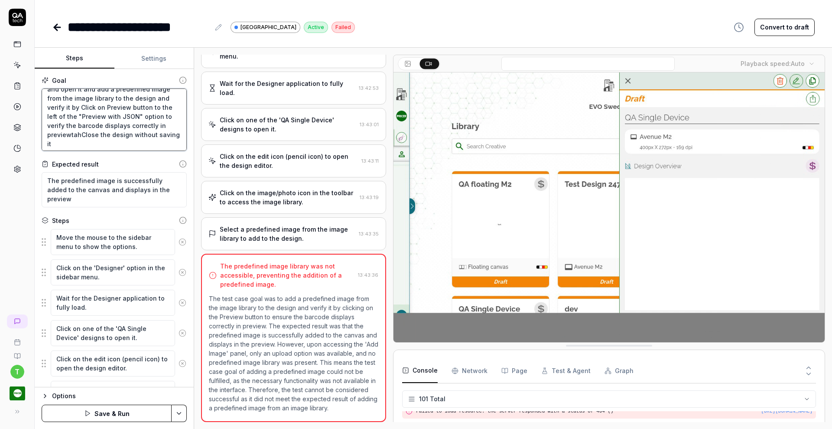
type textarea "Search for the QA tech single device design and open it and add a predefined im…"
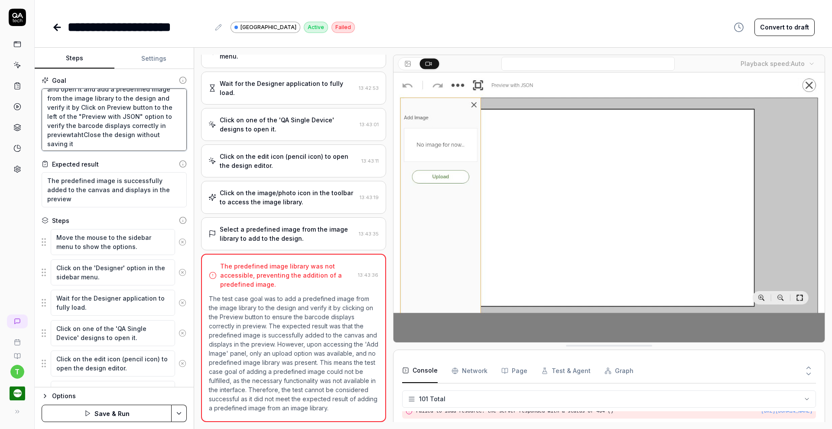
type textarea "*"
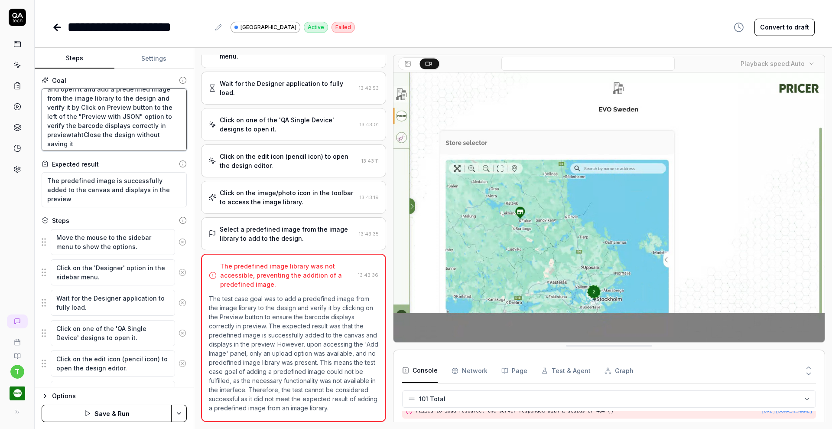
type textarea "Search for the QA tech single device design and open it and add a predefined im…"
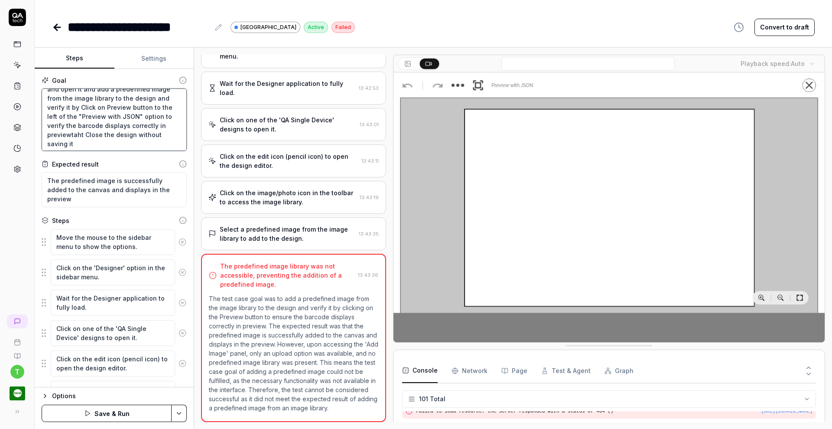
type textarea "*"
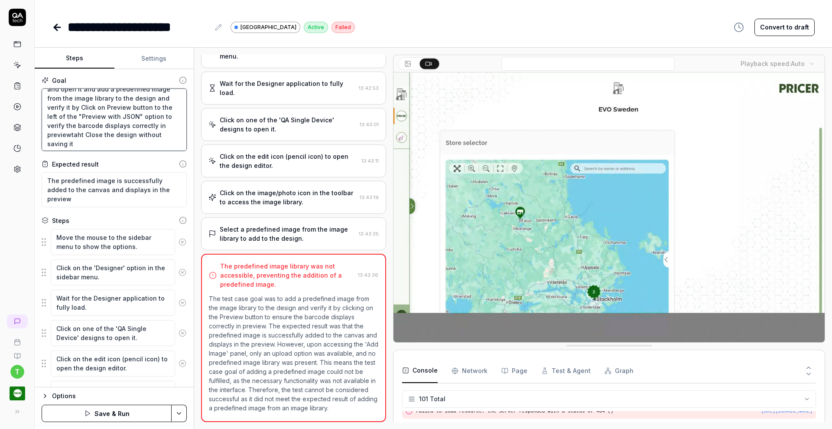
type textarea "Search for the QA tech single device design and open it and add a predefined im…"
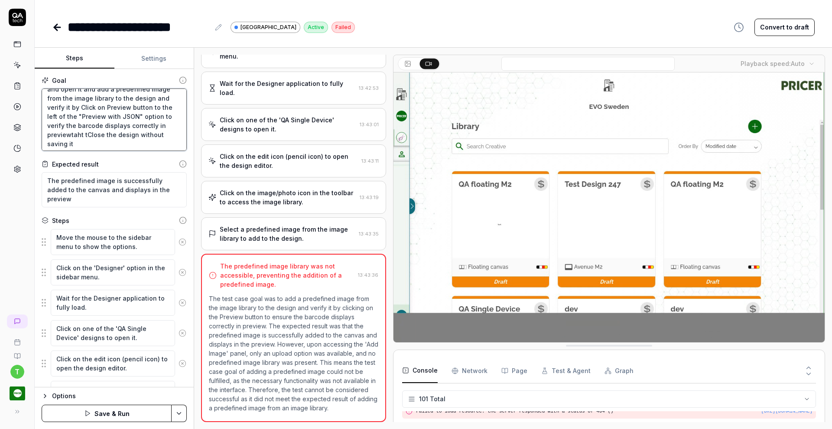
type textarea "*"
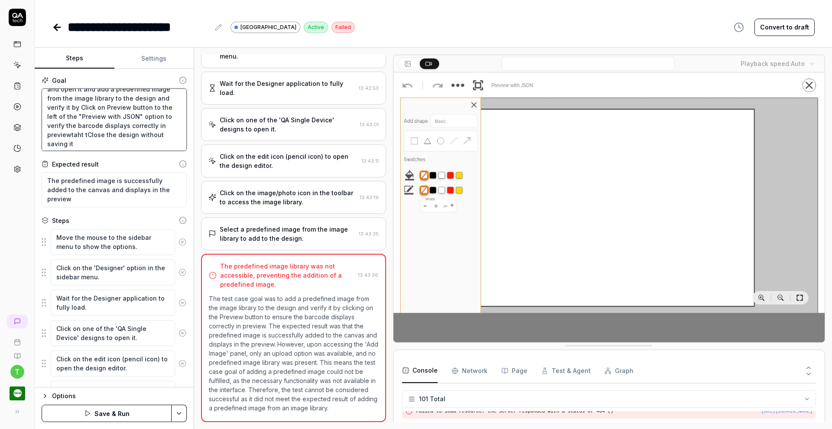
type textarea "Search for the QA tech single device design and open it and add a predefined im…"
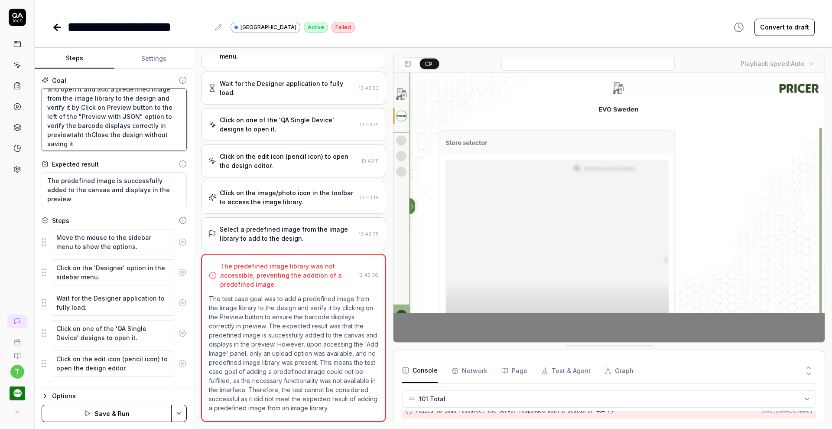
type textarea "*"
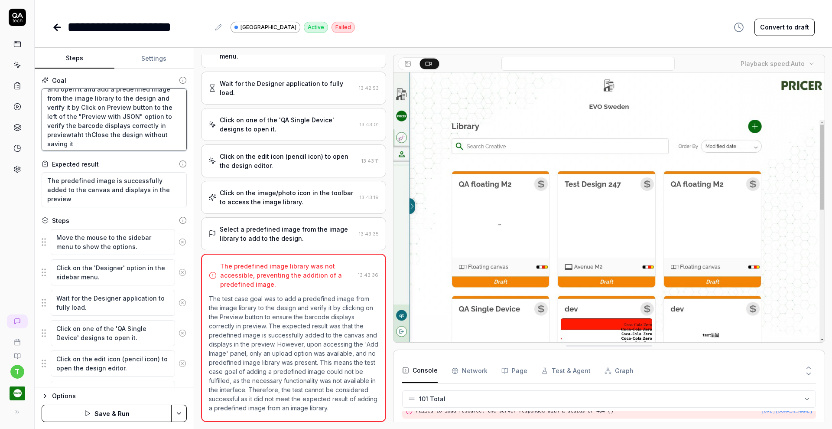
type textarea "Search for the QA tech single device design and open it and add a predefined im…"
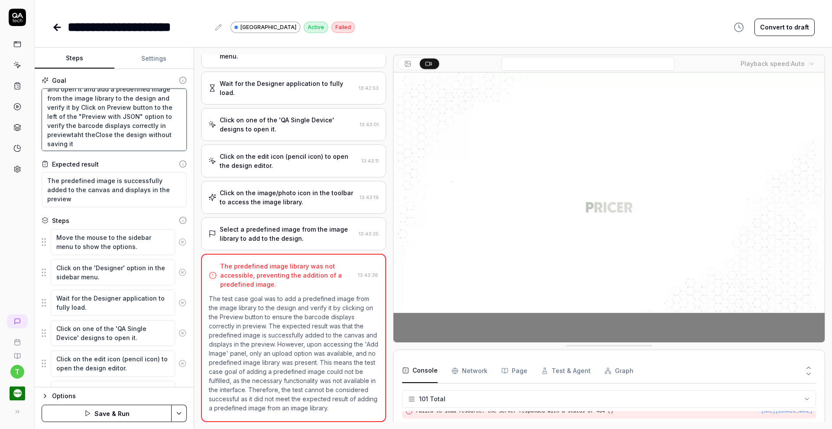
type textarea "*"
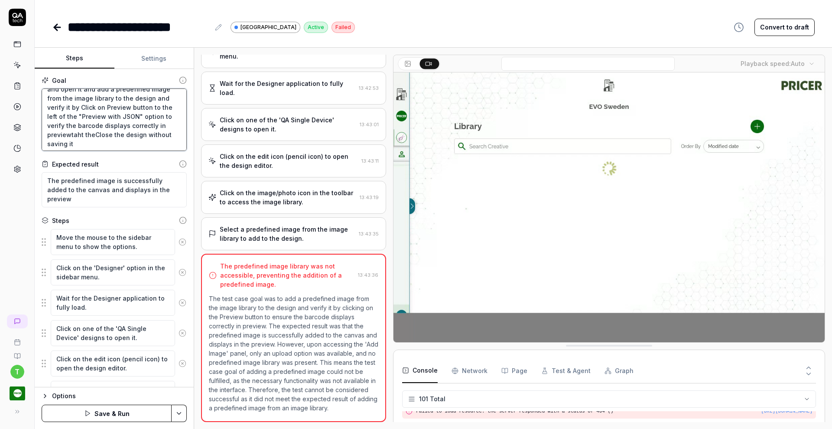
type textarea "Search for the QA tech single device design and open it and add a predefined im…"
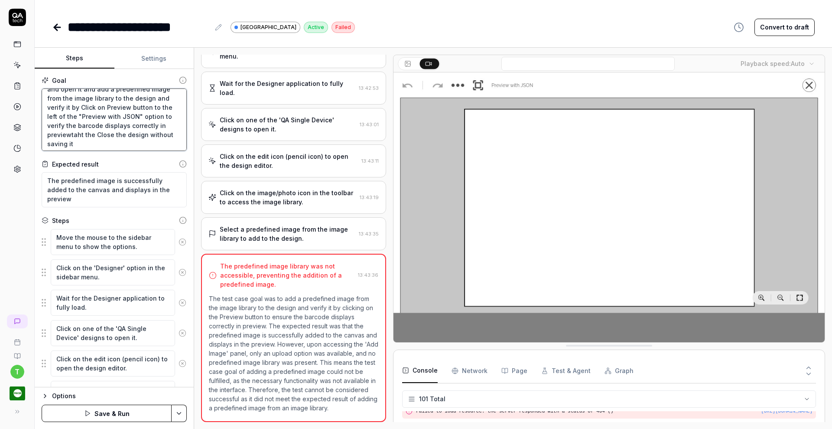
type textarea "*"
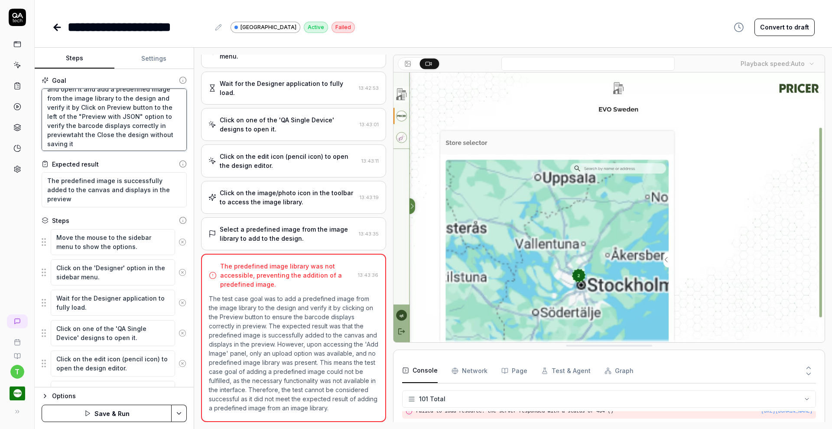
type textarea "Search for the QA tech single device design and open it and add a predefined im…"
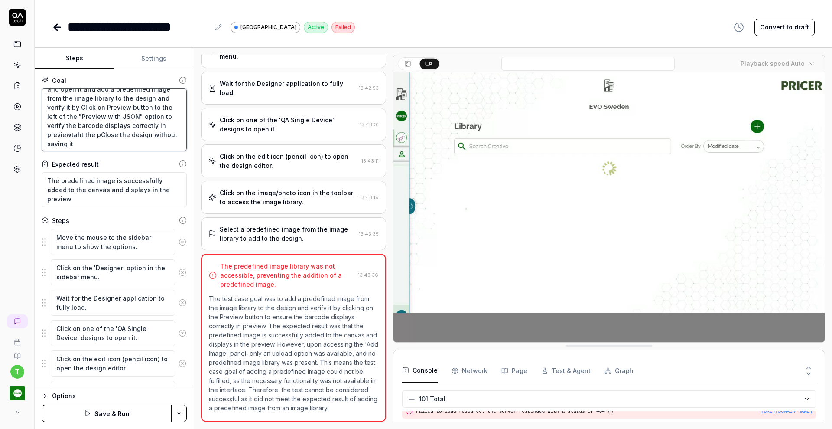
type textarea "*"
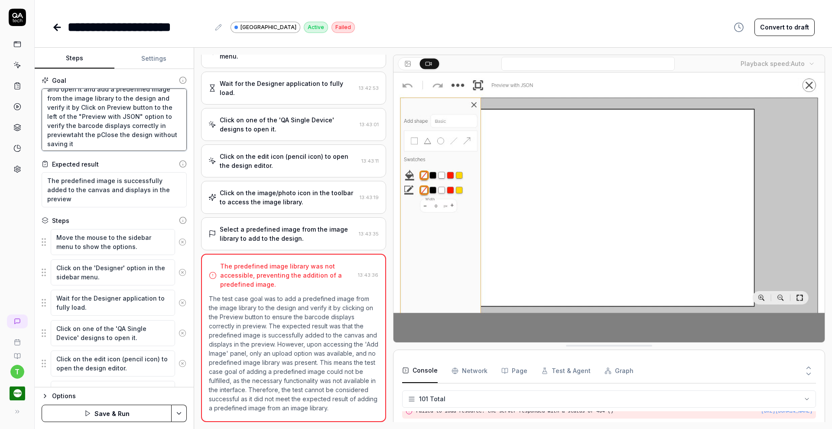
type textarea "Search for the QA tech single device design and open it and add a predefined im…"
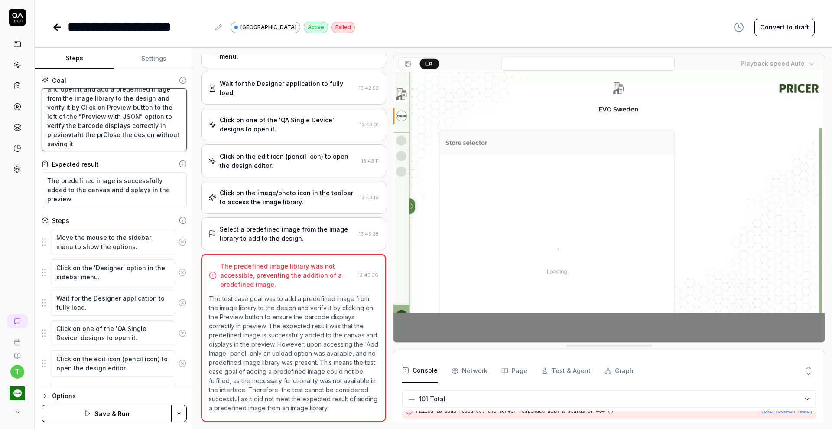
type textarea "*"
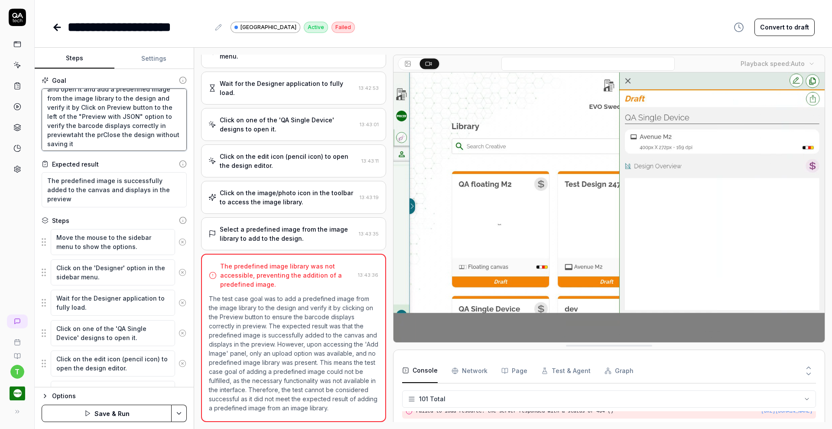
type textarea "Search for the QA tech single device design and open it and add a predefined im…"
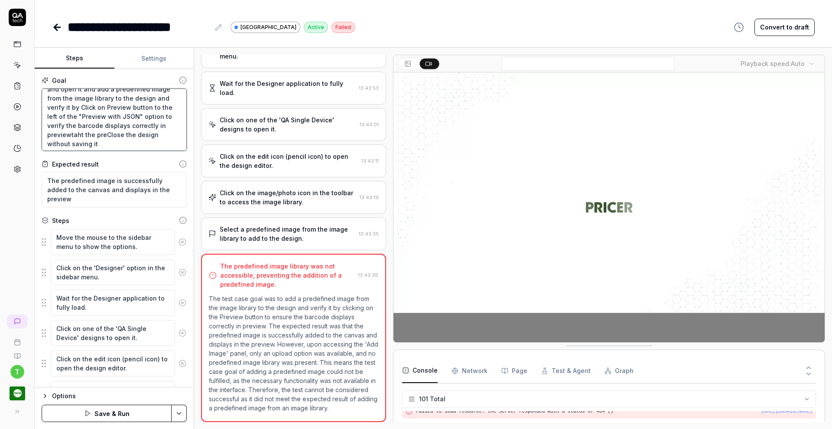
type textarea "*"
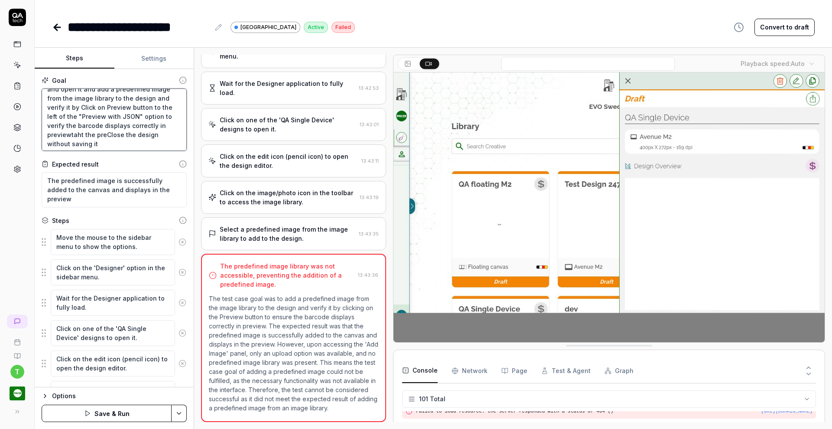
type textarea "Search for the QA tech single device design and open it and add a predefined im…"
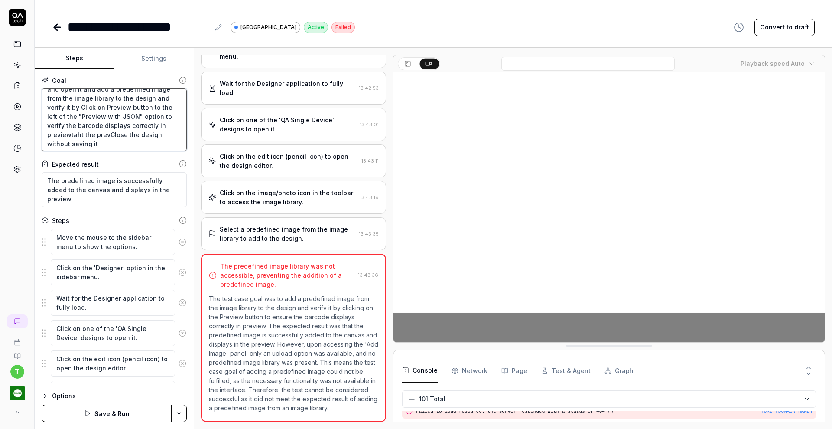
type textarea "*"
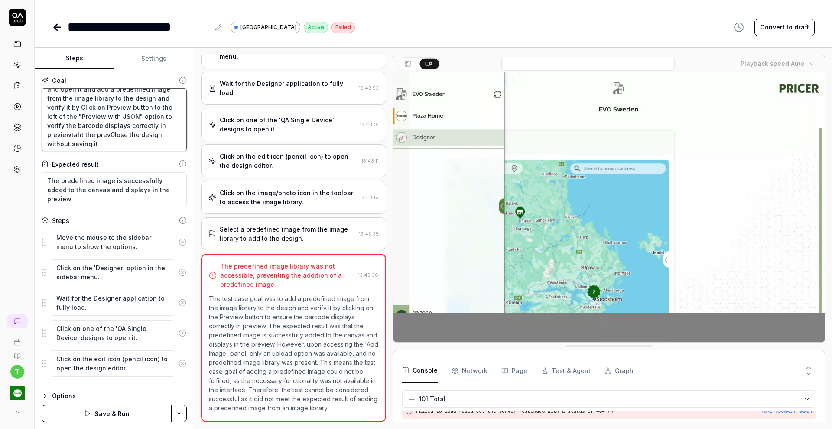
type textarea "Search for the QA tech single device design and open it and add a predefined im…"
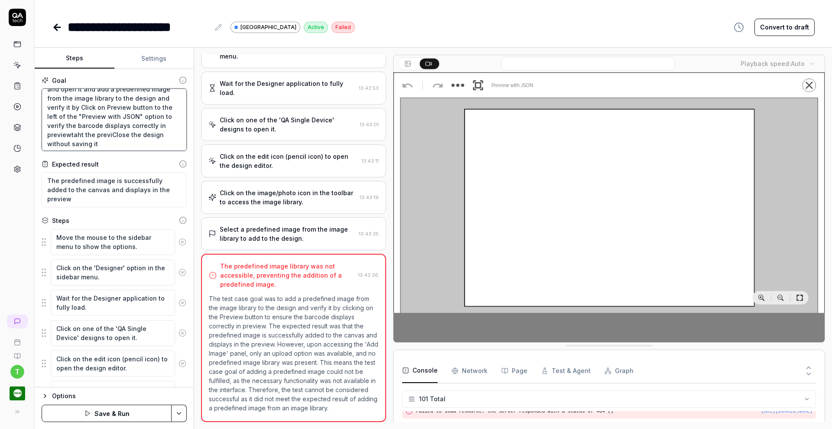
type textarea "*"
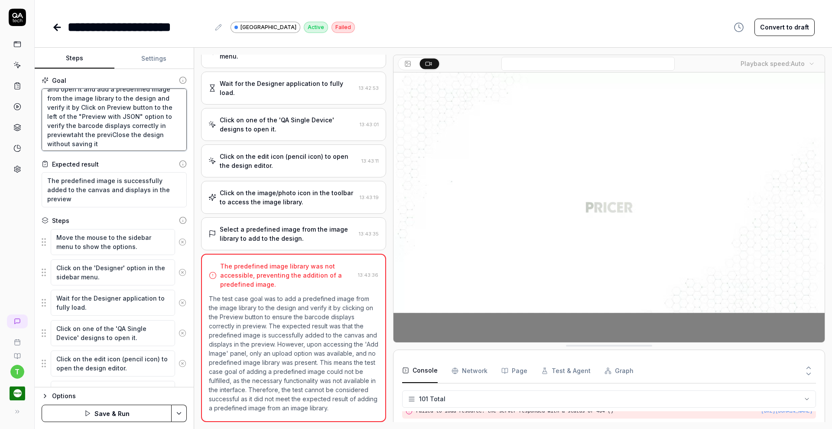
type textarea "Search for the QA tech single device design and open it and add a predefined im…"
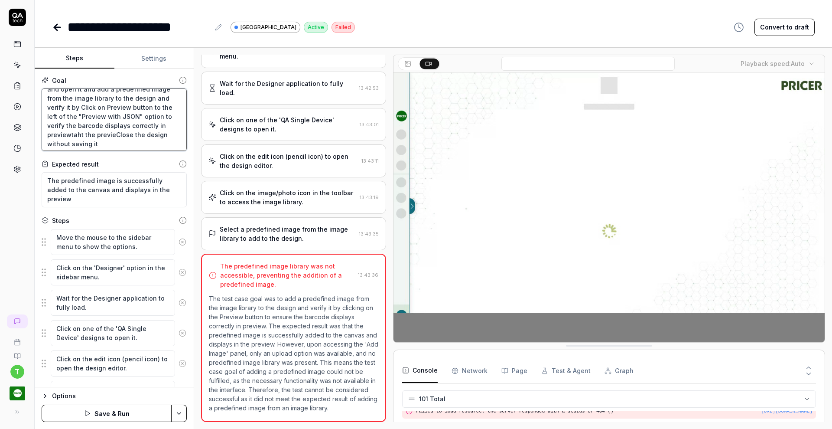
type textarea "*"
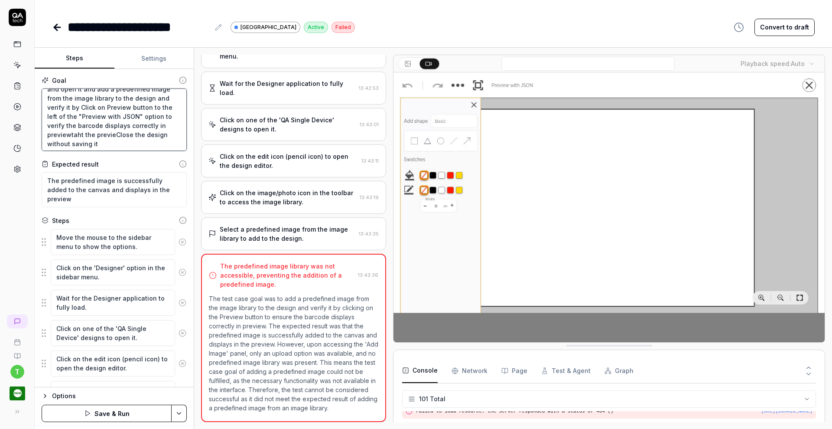
type textarea "Search for the QA tech single device design and open it and add a predefined im…"
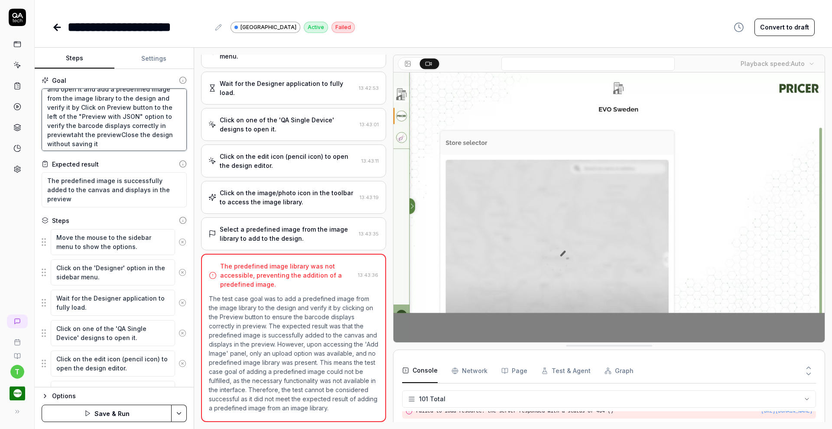
type textarea "*"
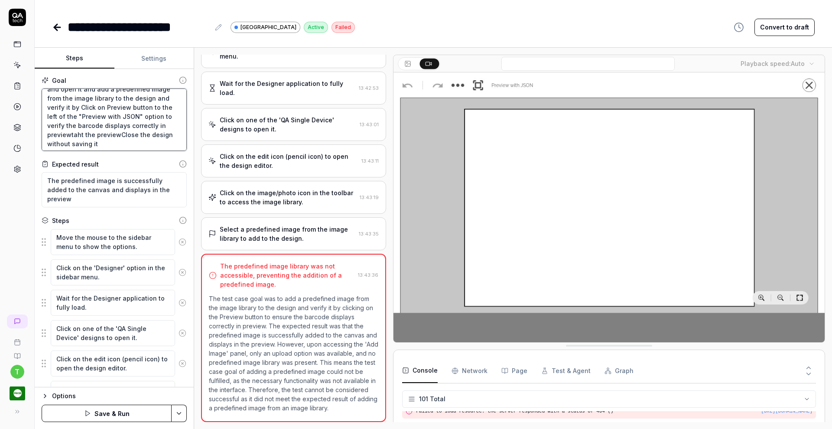
type textarea "Search for the QA tech single device design and open it and add a predefined im…"
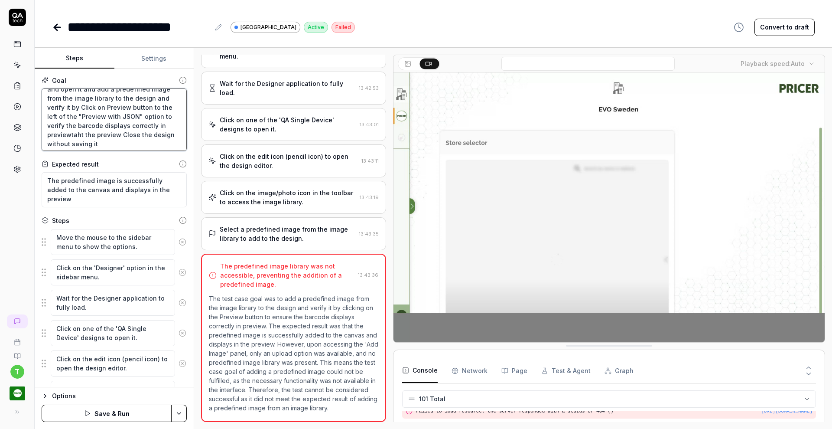
type textarea "*"
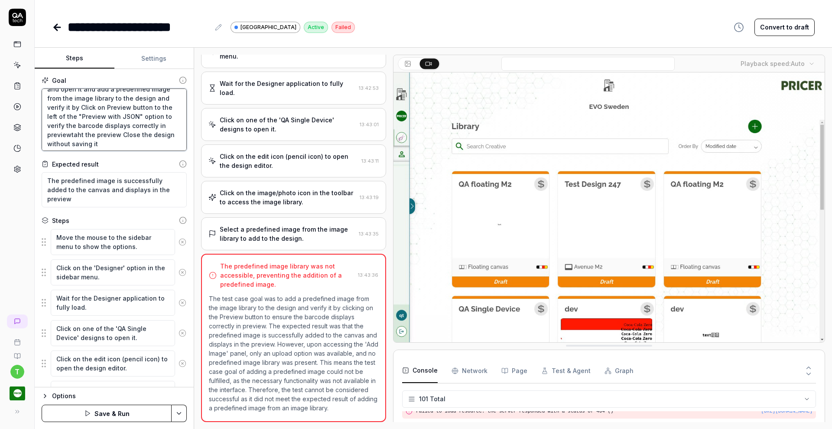
type textarea "Search for the QA tech single device design and open it and add a predefined im…"
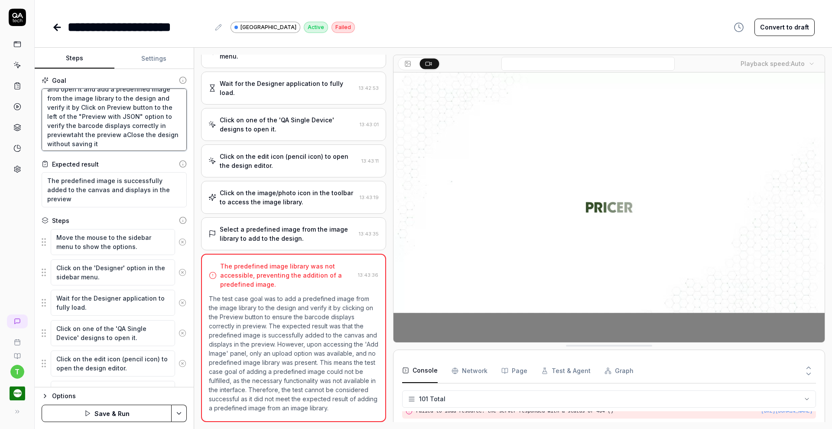
type textarea "*"
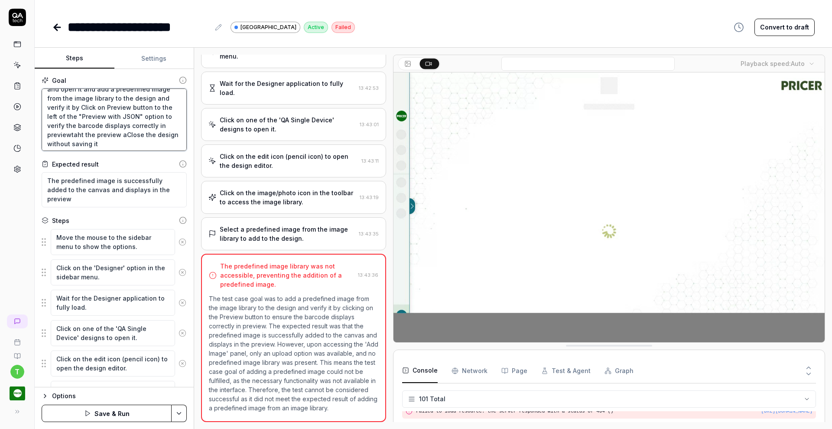
type textarea "Search for the QA tech single device design and open it and add a predefined im…"
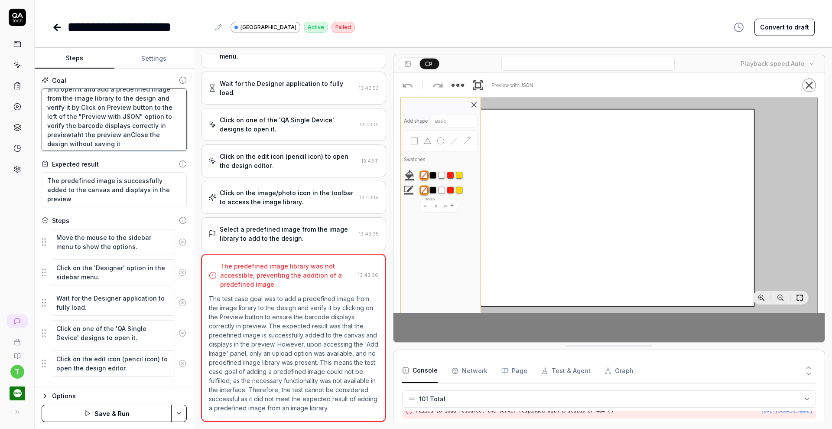
type textarea "*"
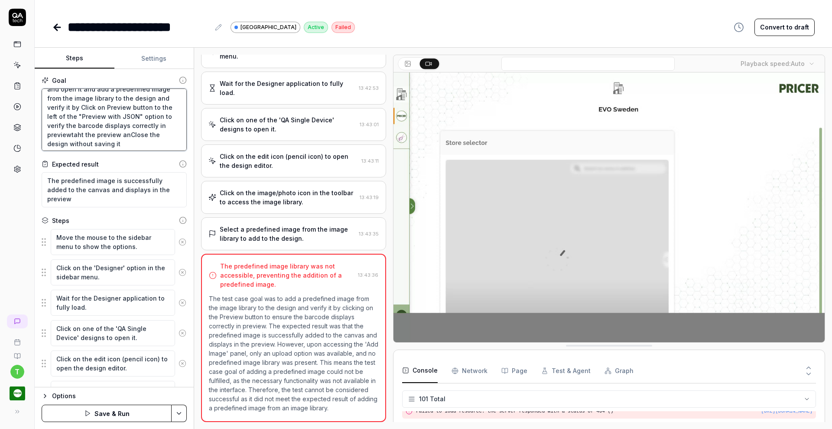
type textarea "Search for the QA tech single device design and open it and add a predefined im…"
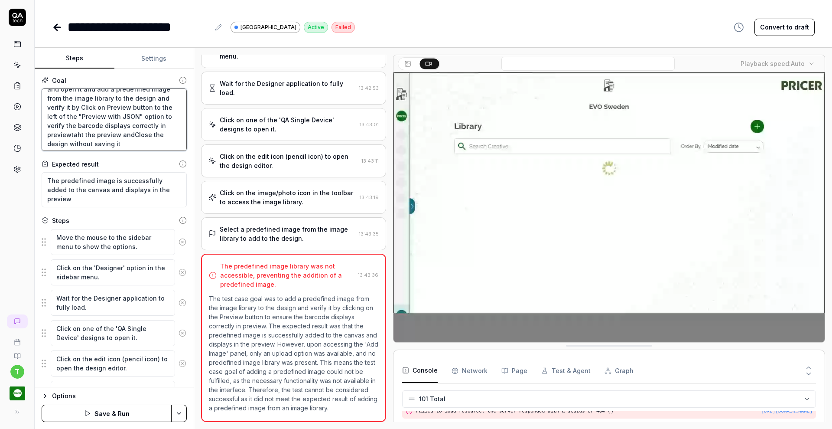
type textarea "*"
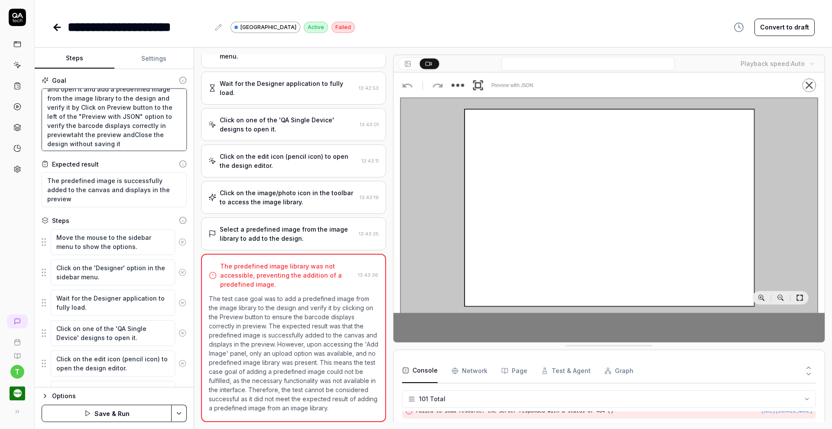
type textarea "Search for the QA tech single device design and open it and add a predefined im…"
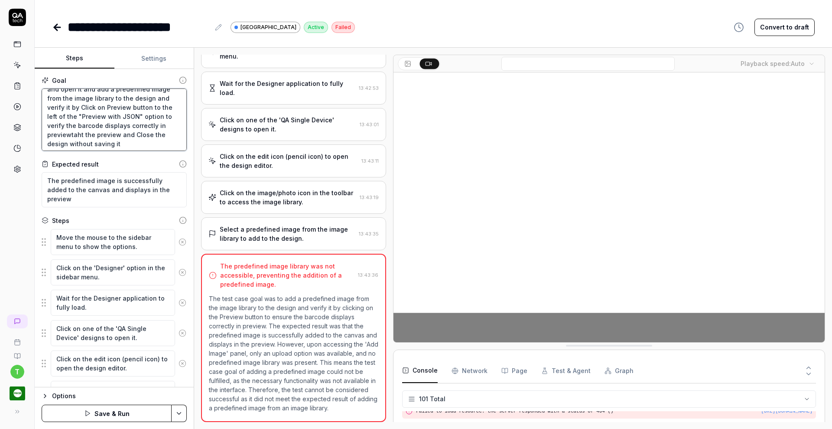
type textarea "*"
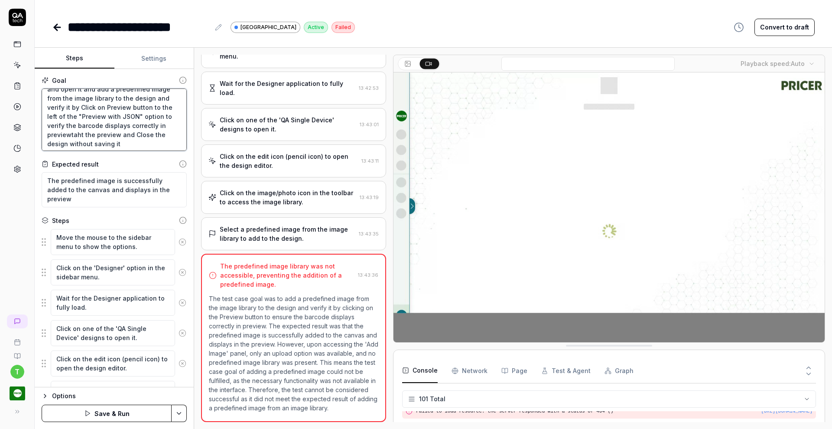
type textarea "Search for the QA tech single device design and open it and add a predefined im…"
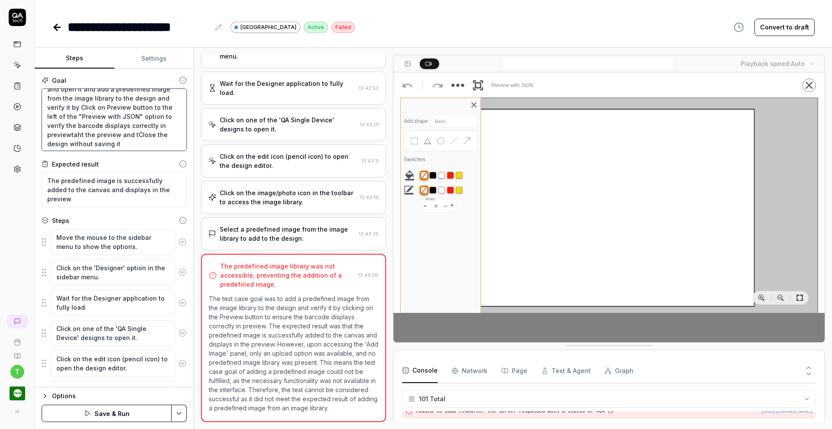
type textarea "*"
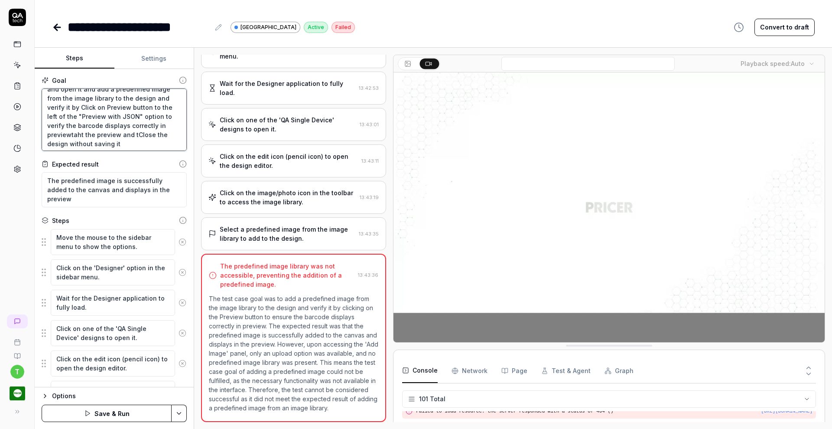
type textarea "Search for the QA tech single device design and open it and add a predefined im…"
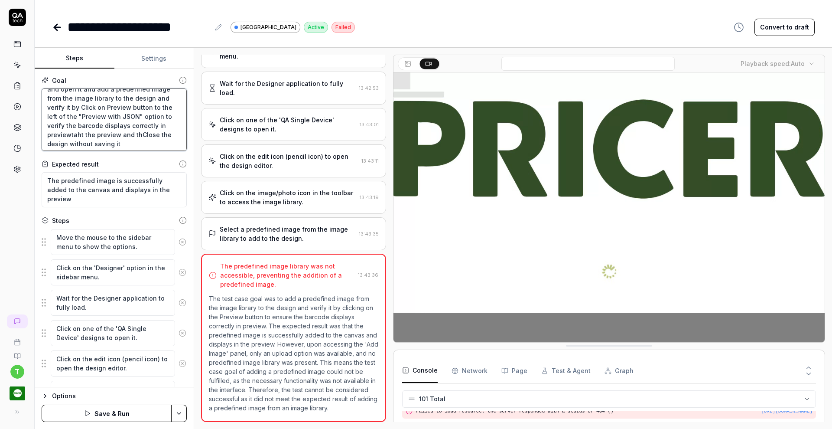
type textarea "*"
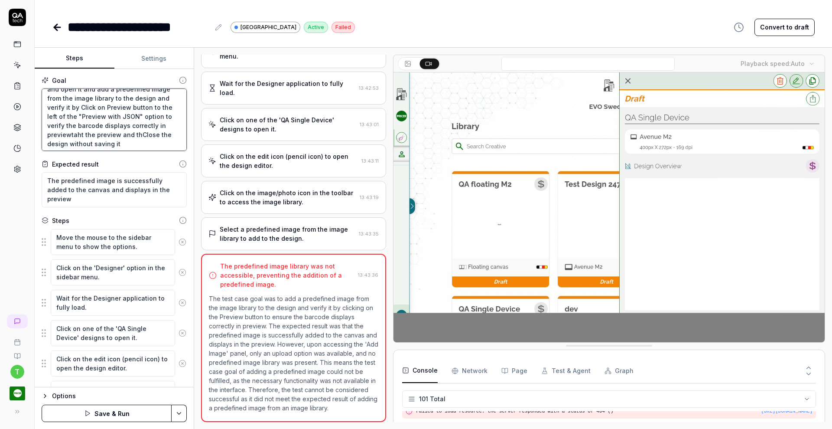
type textarea "Search for the QA tech single device design and open it and add a predefined im…"
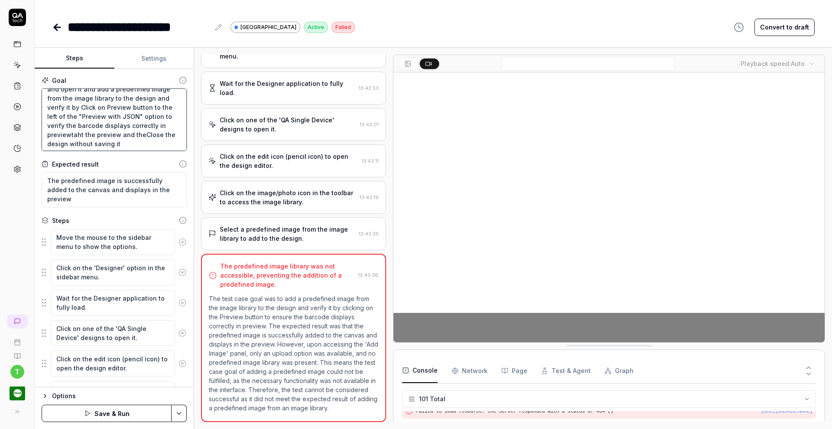
type textarea "*"
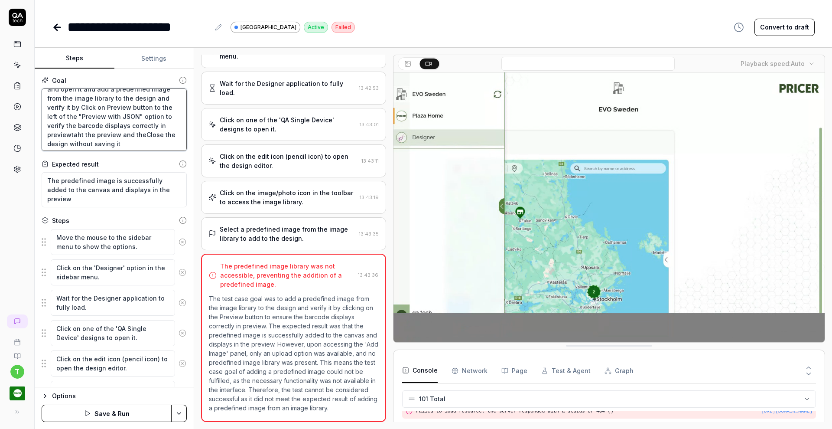
type textarea "Search for the QA tech single device design and open it and add a predefined im…"
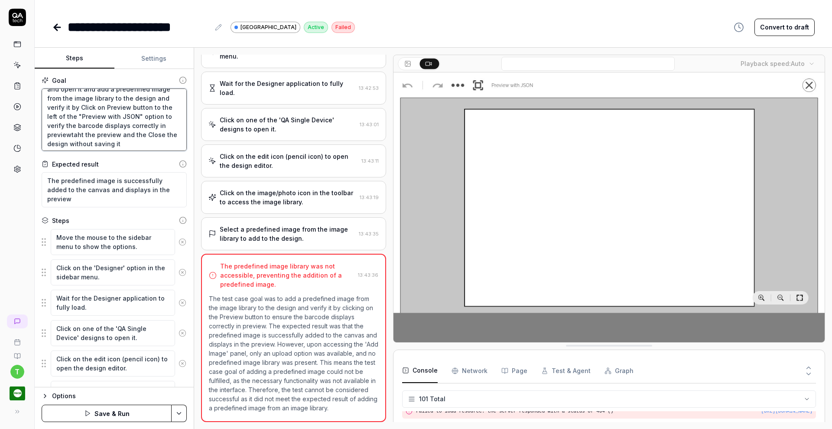
type textarea "*"
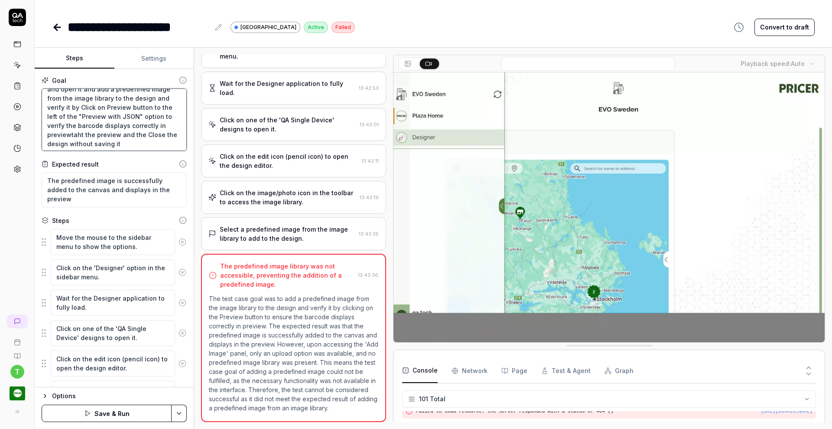
type textarea "Search for the QA tech single device design and open it and add a predefined im…"
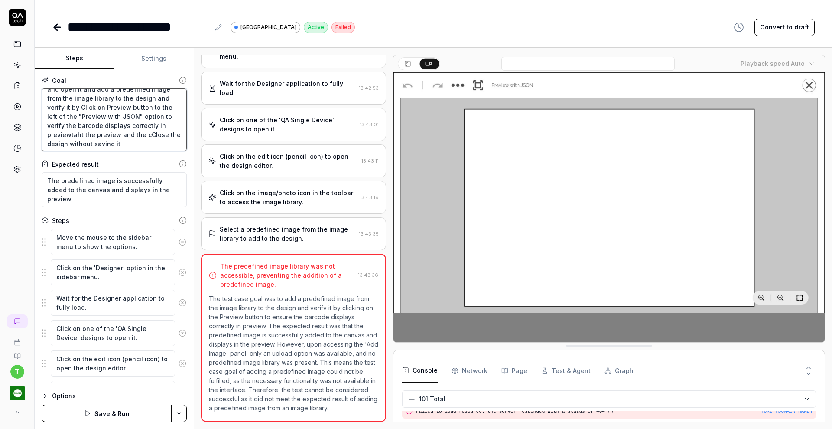
type textarea "*"
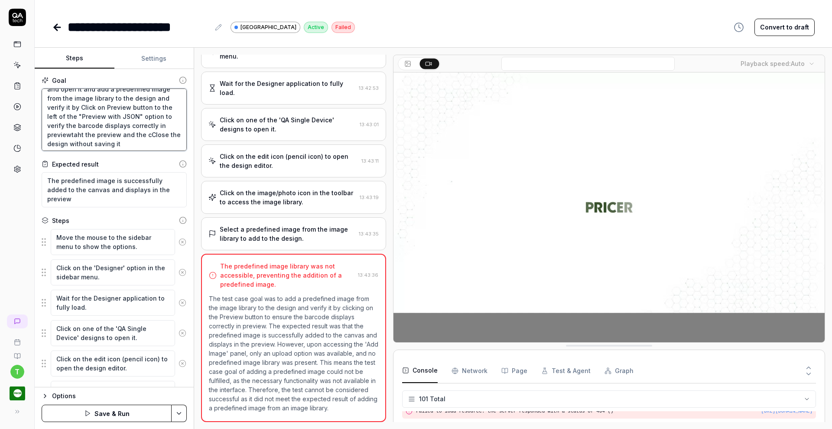
type textarea "Search for the QA tech single device design and open it and add a predefined im…"
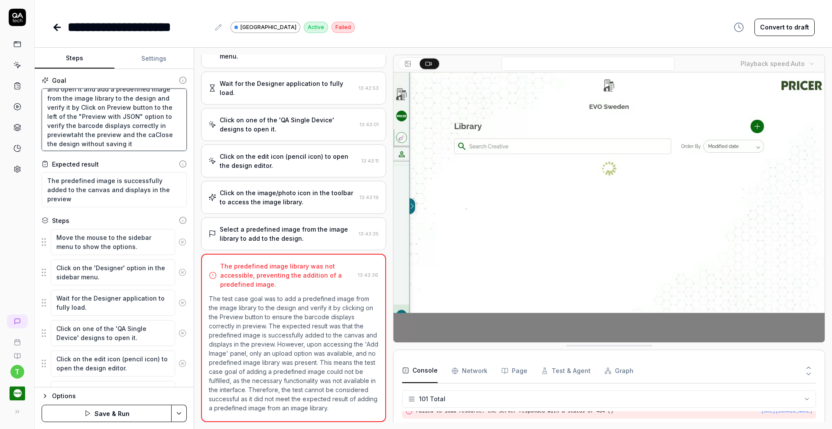
type textarea "*"
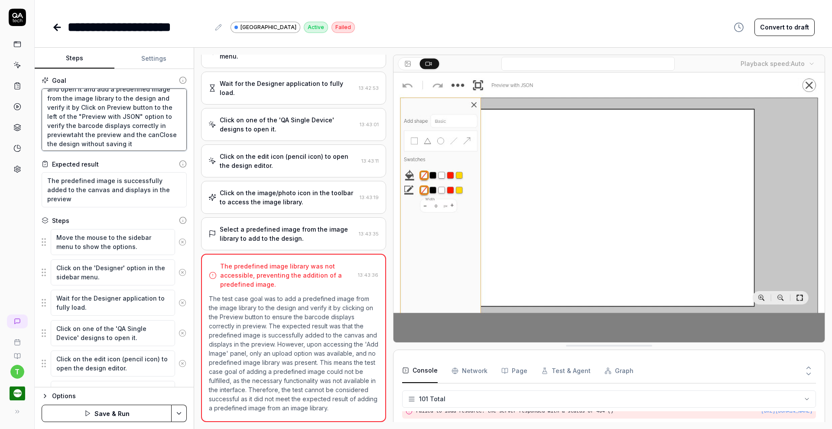
type textarea "Search for the QA tech single device design and open it and add a predefined im…"
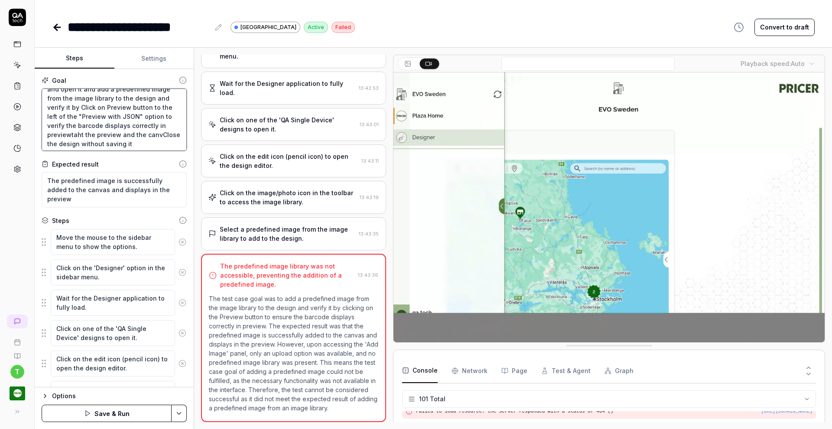
type textarea "*"
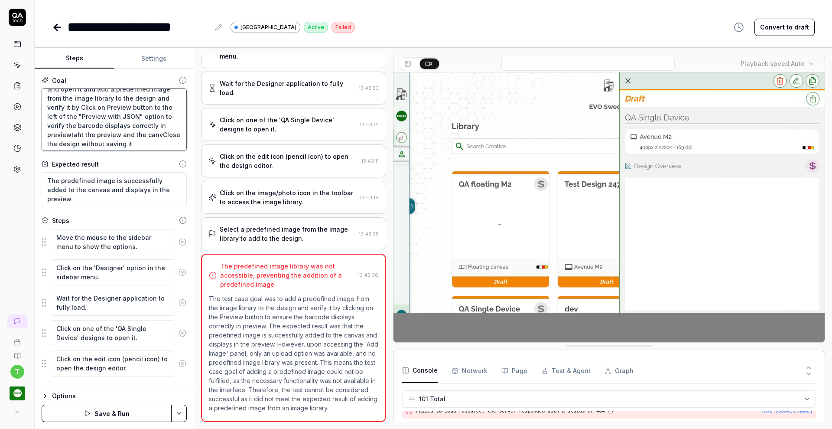
type textarea "Search for the QA tech single device design and open it and add a predefined im…"
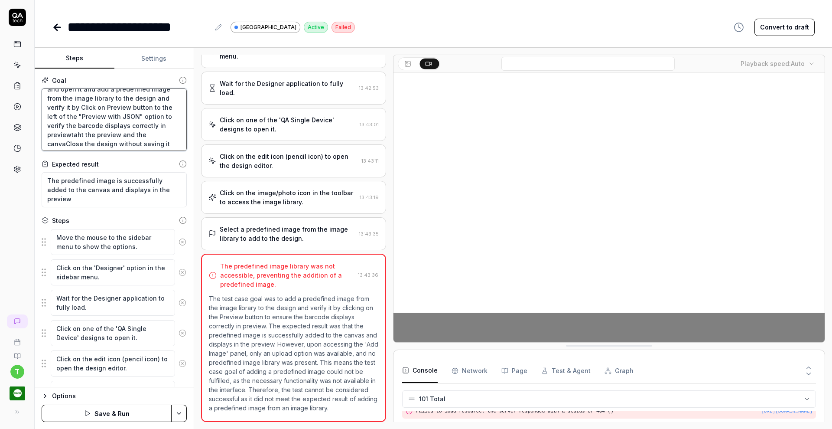
type textarea "*"
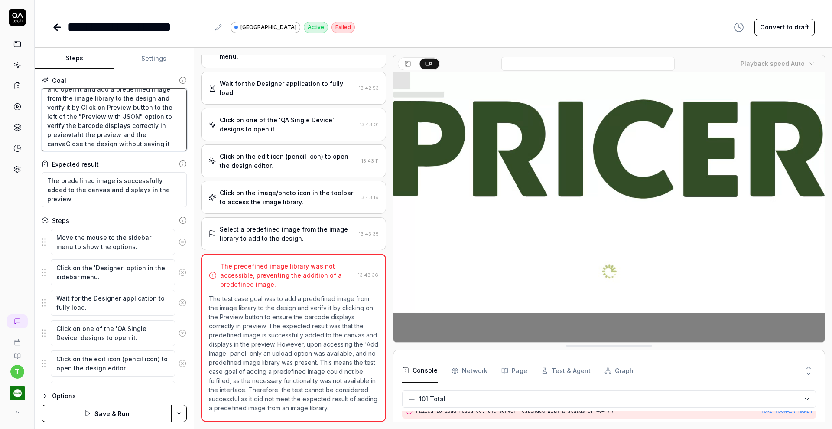
type textarea "Search for the QA tech single device design and open it and add a predefined im…"
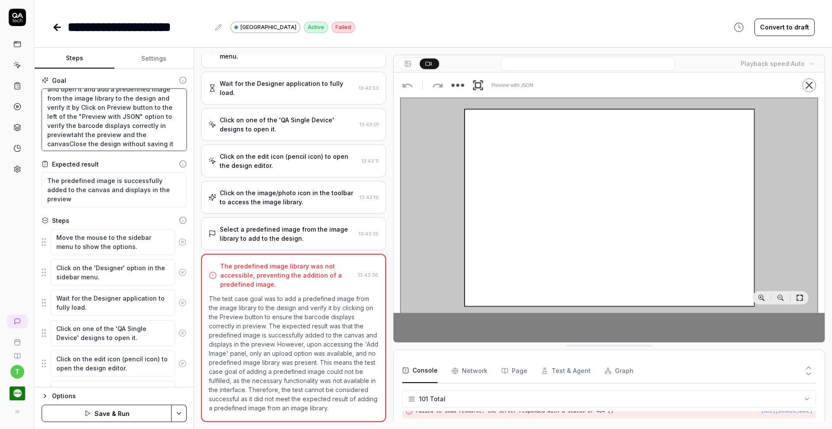
type textarea "*"
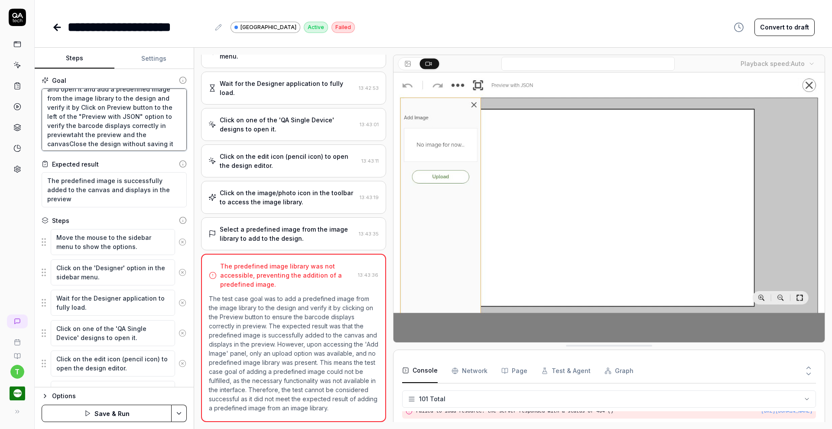
type textarea "Search for the QA tech single device design and open it and add a predefined im…"
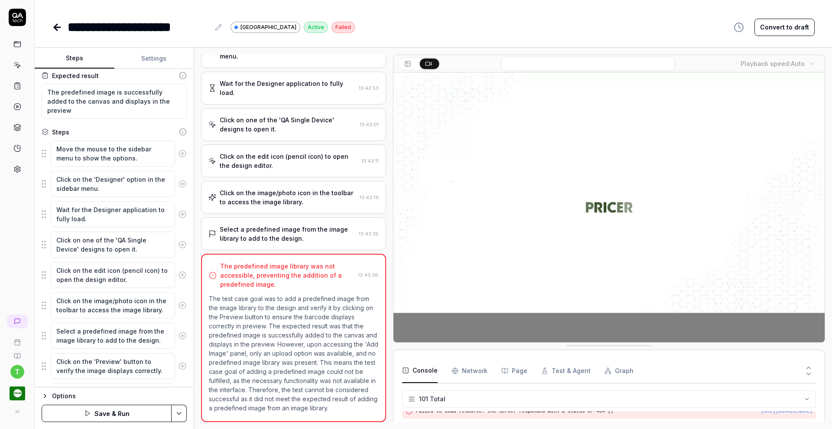
scroll to position [127, 0]
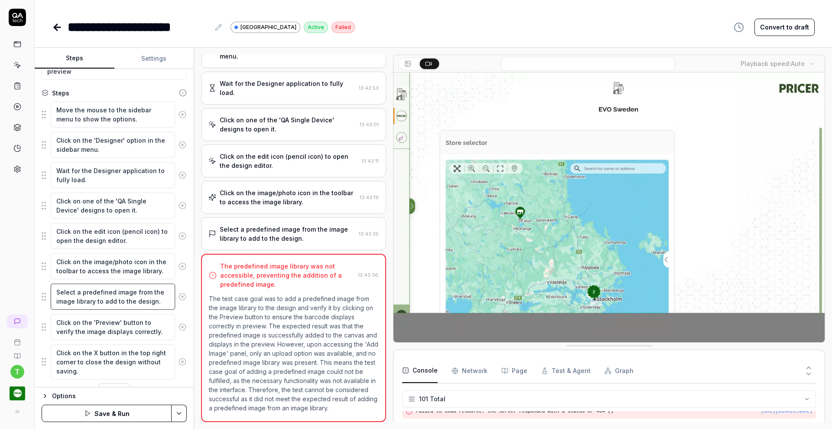
click at [92, 290] on textarea "Select a predefined image from the image library to add to the design." at bounding box center [113, 296] width 124 height 26
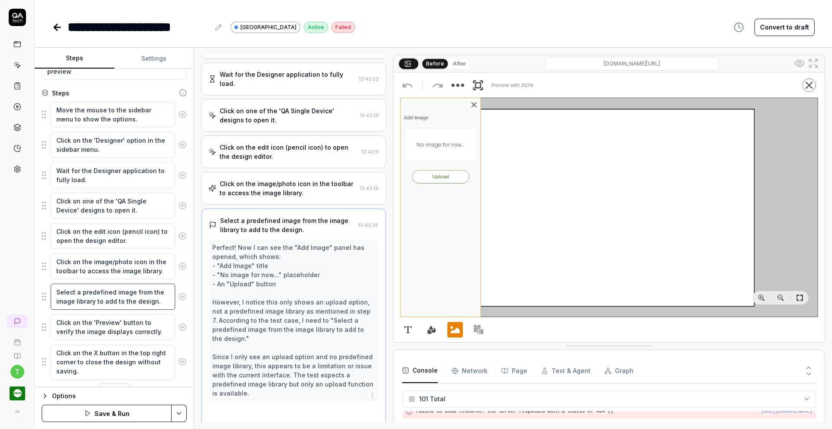
scroll to position [114, 0]
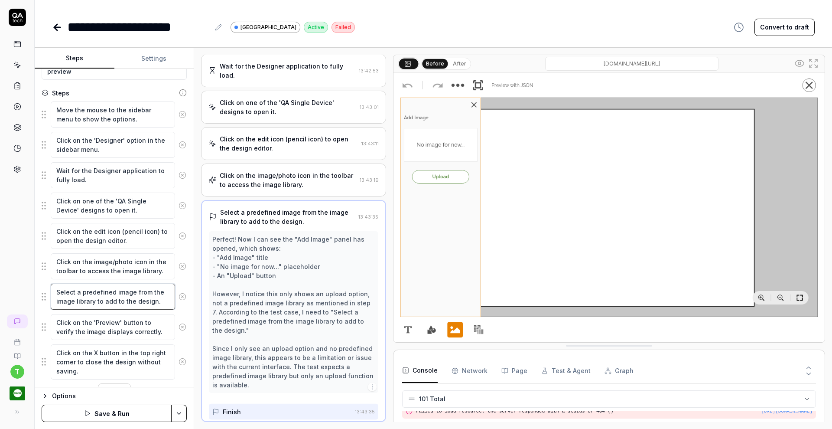
click at [92, 290] on textarea "Select a predefined image from the image library to add to the design." at bounding box center [113, 296] width 124 height 26
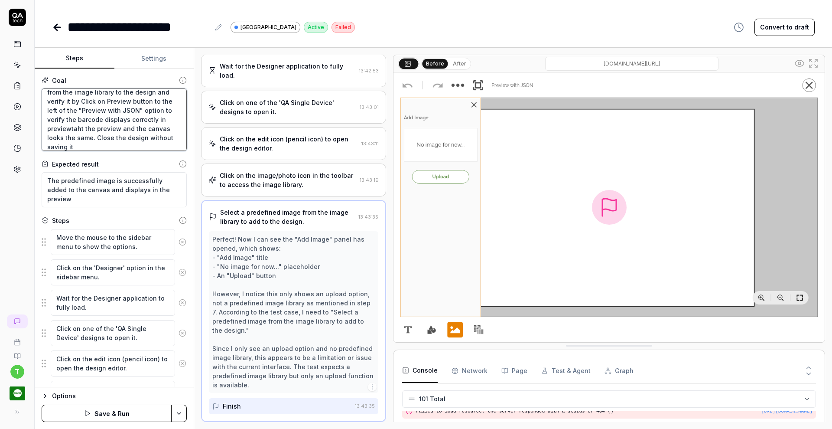
scroll to position [0, 0]
click at [151, 106] on textarea "Search for the QA tech single device design and open it and add a predefined im…" at bounding box center [114, 119] width 145 height 62
drag, startPoint x: 74, startPoint y: 195, endPoint x: 42, endPoint y: 168, distance: 41.8
click at [42, 168] on div "Expected result The predefined image is successfully added to the canvas and di…" at bounding box center [114, 183] width 145 height 48
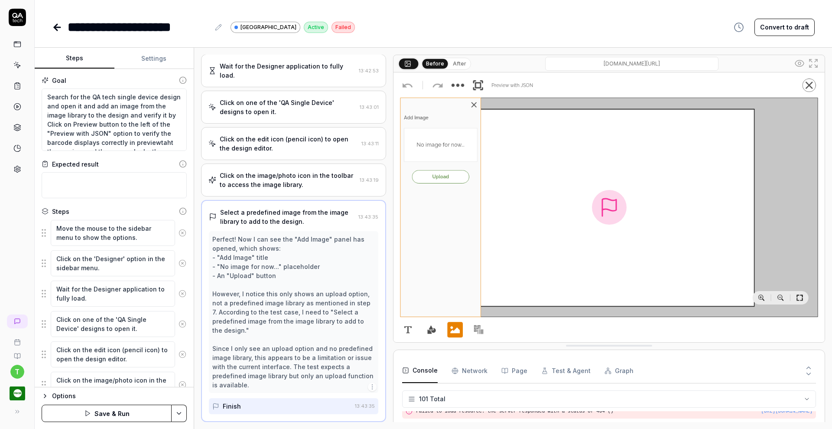
click at [179, 231] on icon at bounding box center [183, 233] width 8 height 8
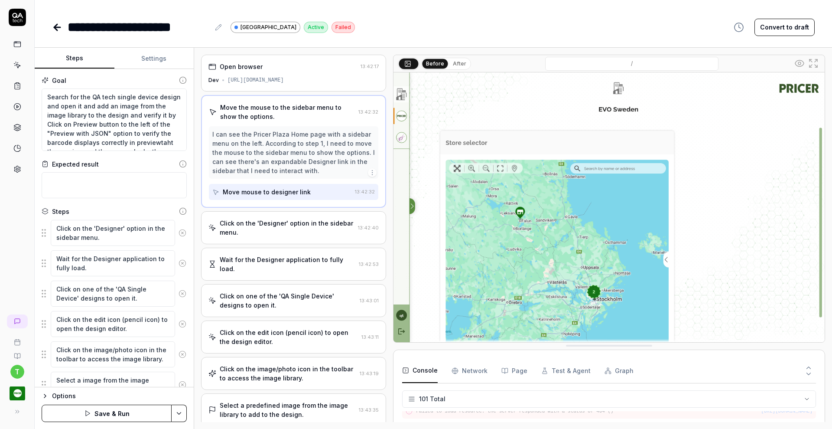
click at [179, 231] on icon at bounding box center [183, 233] width 8 height 8
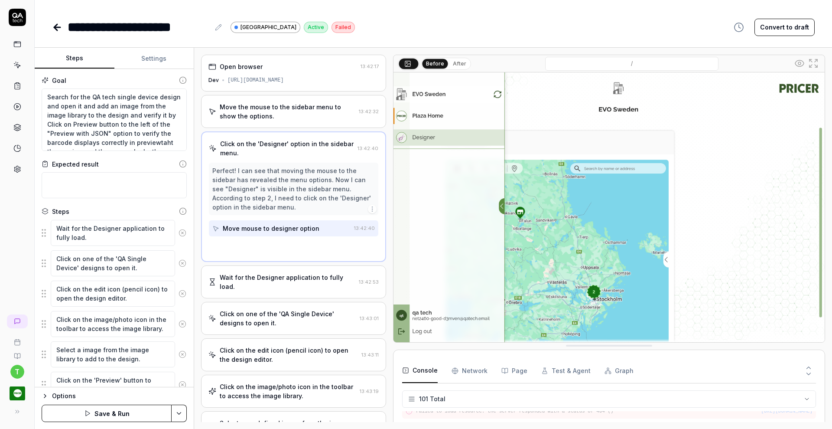
click at [179, 231] on icon at bounding box center [183, 233] width 8 height 8
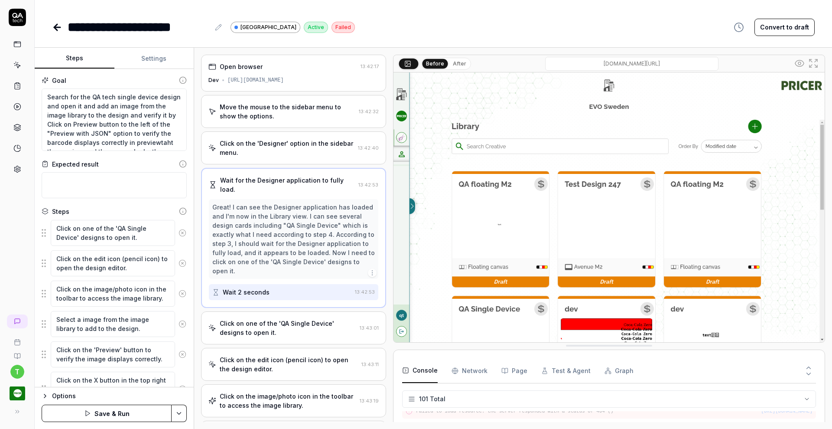
click at [179, 231] on icon at bounding box center [183, 233] width 8 height 8
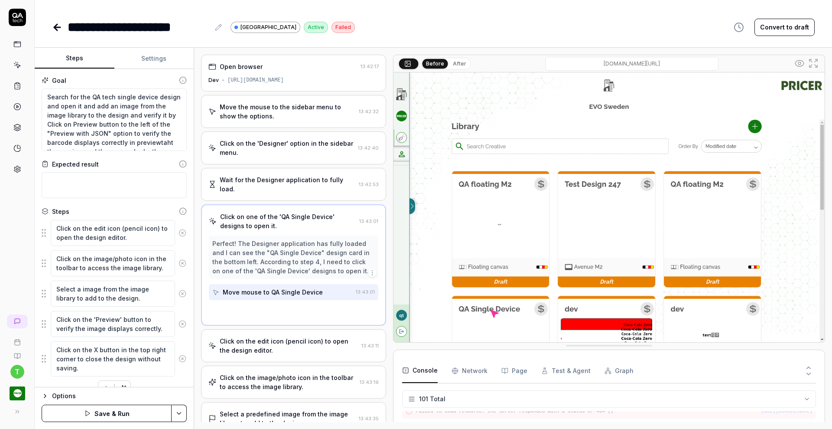
click at [179, 231] on icon at bounding box center [183, 233] width 8 height 8
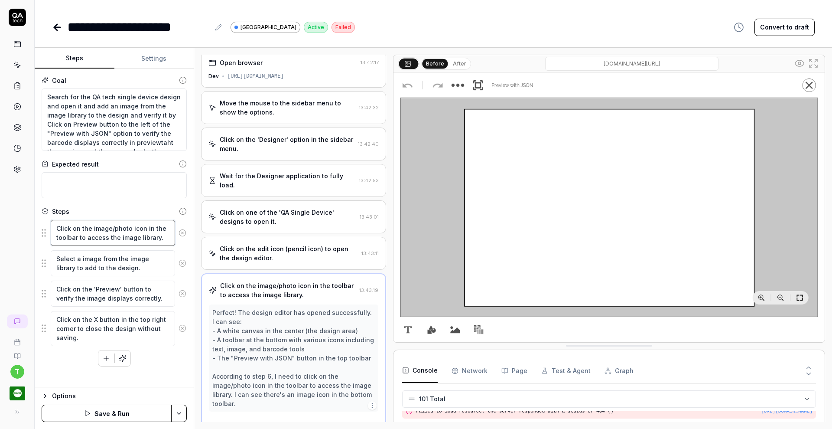
click at [173, 231] on textarea "Click on the image/photo icon in the toolbar to access the image library." at bounding box center [113, 233] width 124 height 26
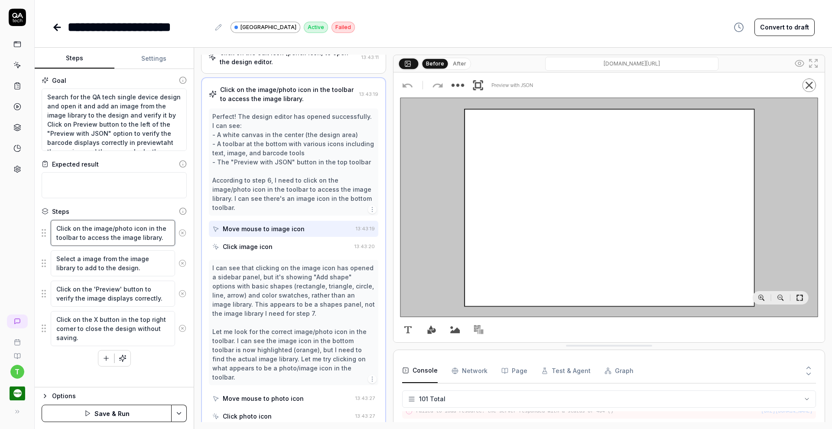
scroll to position [201, 0]
click at [182, 231] on icon at bounding box center [183, 232] width 2 height 2
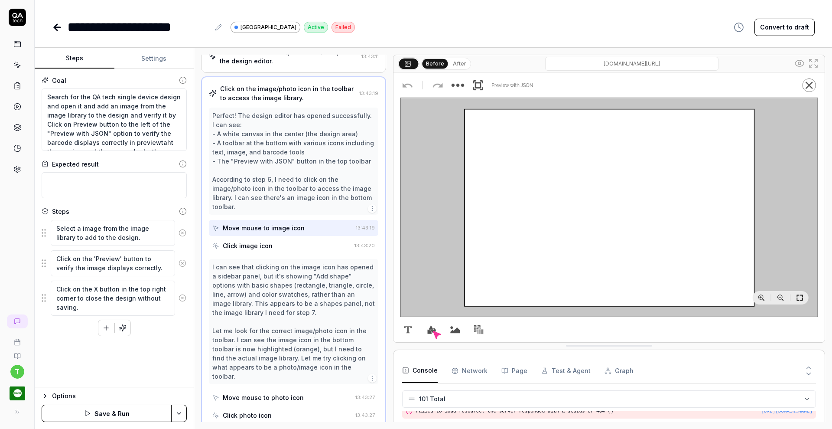
click at [182, 231] on icon at bounding box center [183, 232] width 2 height 2
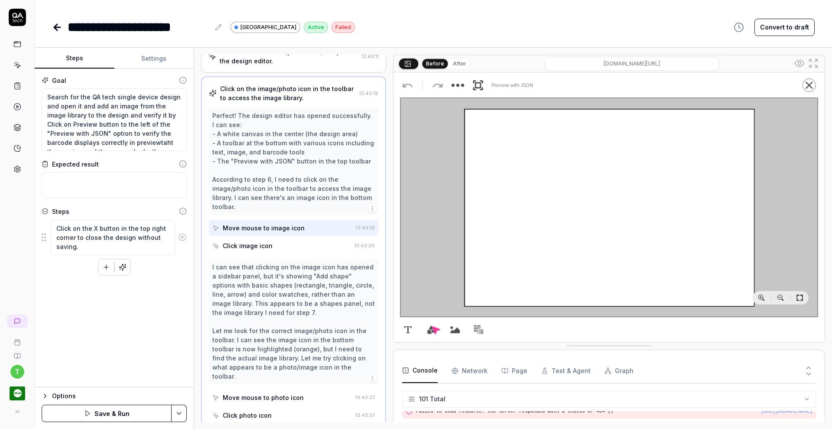
click at [183, 236] on icon at bounding box center [183, 237] width 2 height 2
click at [56, 142] on textarea "Search for the QA tech single device design and open it and add an image from t…" at bounding box center [114, 119] width 145 height 62
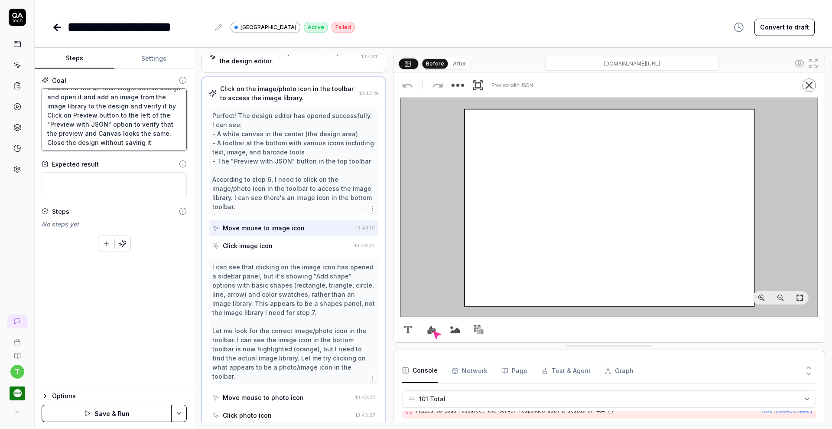
scroll to position [18, 0]
click at [182, 411] on html "**********" at bounding box center [416, 214] width 832 height 429
click at [161, 354] on div "Save" at bounding box center [137, 353] width 110 height 19
click at [123, 242] on icon "button" at bounding box center [122, 243] width 6 height 6
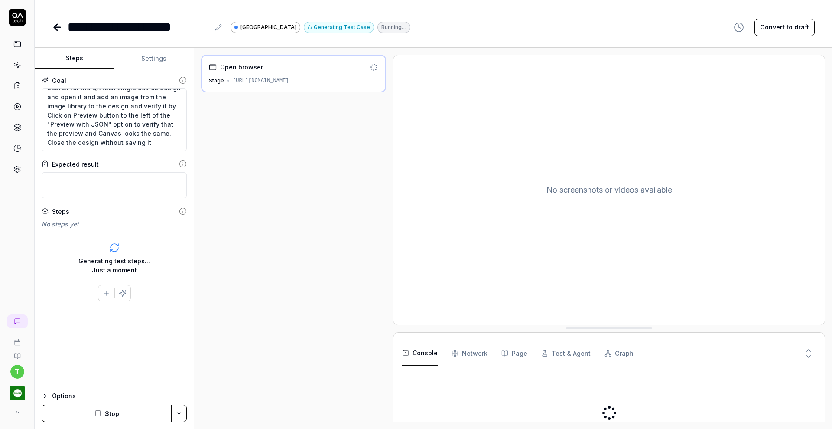
click at [57, 26] on icon at bounding box center [57, 27] width 10 height 10
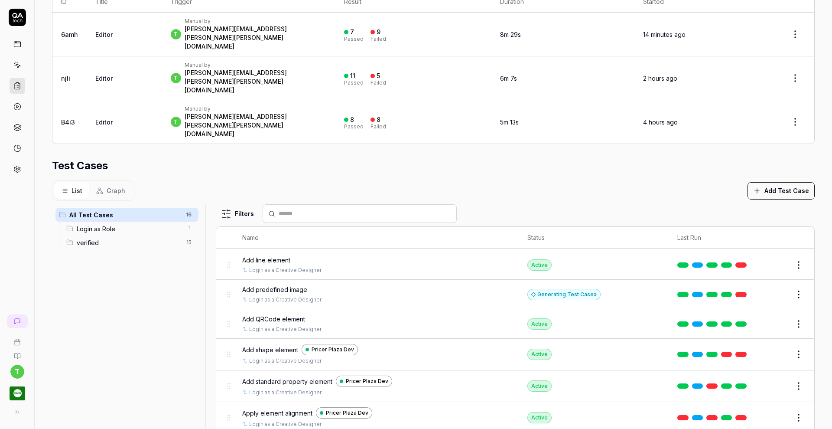
scroll to position [149, 0]
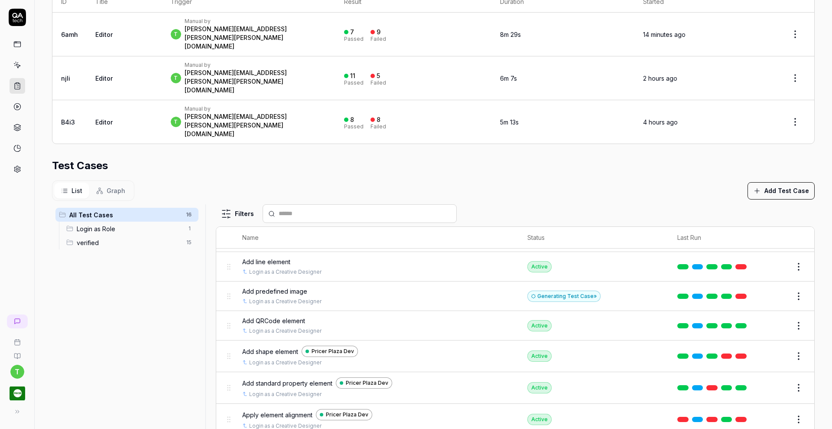
click at [767, 349] on button "Edit" at bounding box center [777, 356] width 21 height 14
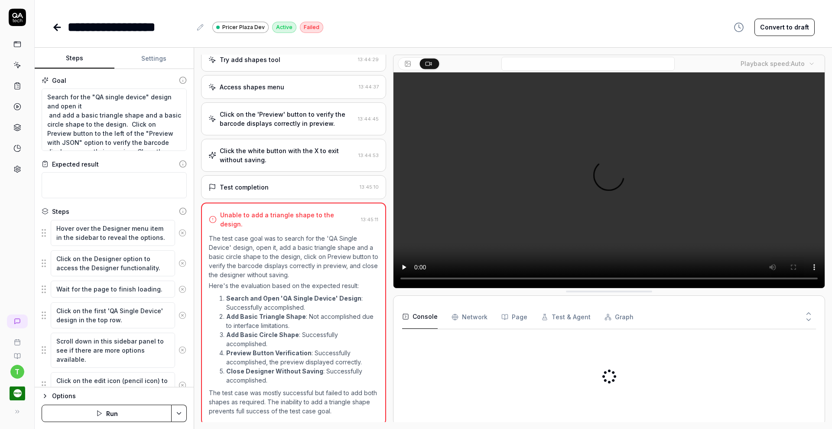
scroll to position [478, 0]
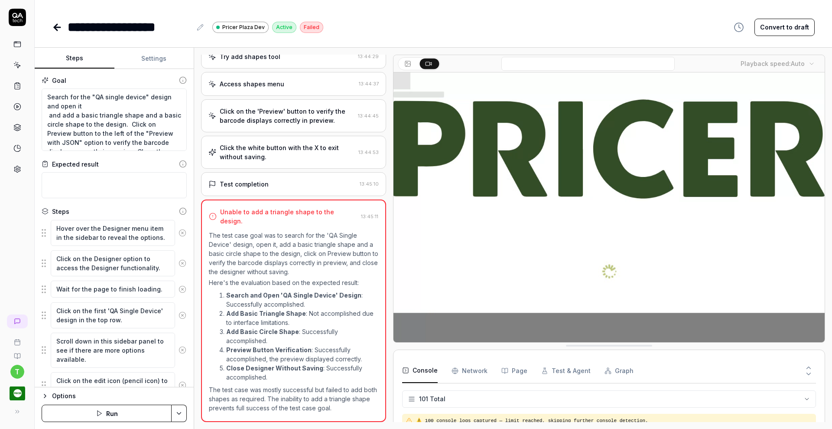
scroll to position [1709, 0]
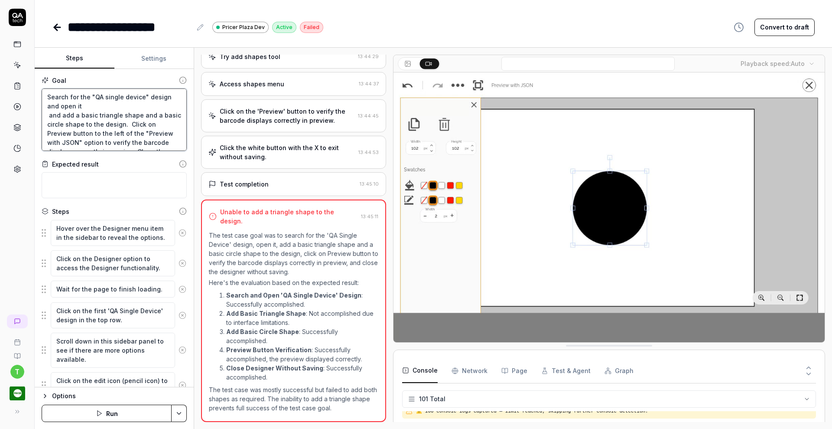
click at [85, 115] on textarea "Search for the "QA single device" design and open it and add a basic triangle s…" at bounding box center [114, 119] width 145 height 62
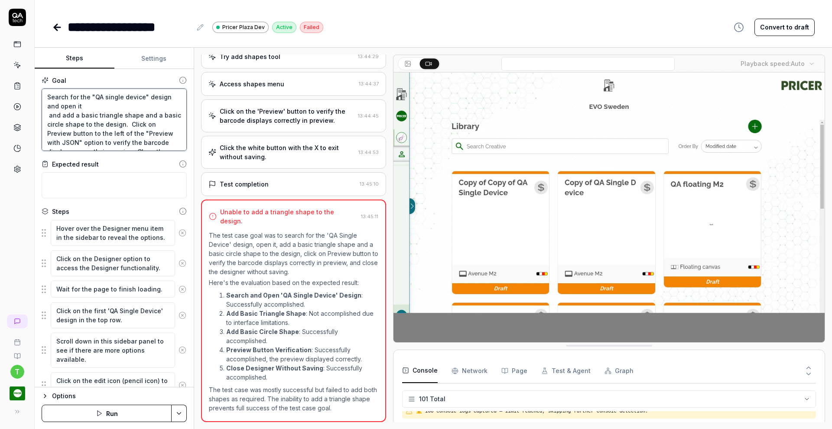
click at [85, 115] on textarea "Search for the "QA single device" design and open it and add a basic triangle s…" at bounding box center [114, 119] width 145 height 62
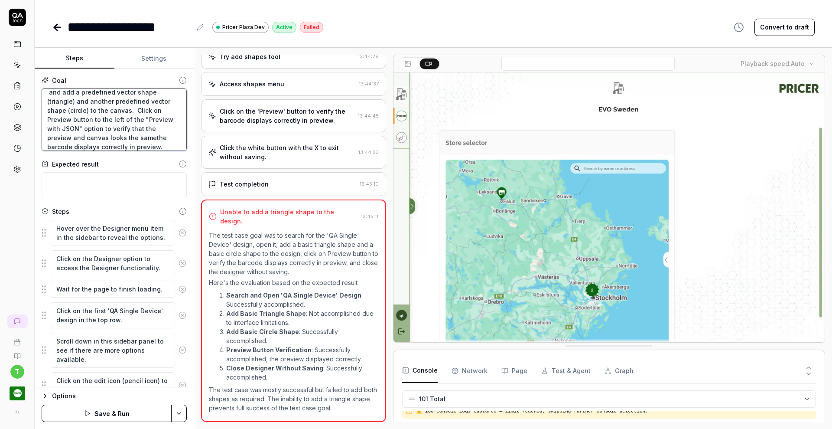
scroll to position [32, 0]
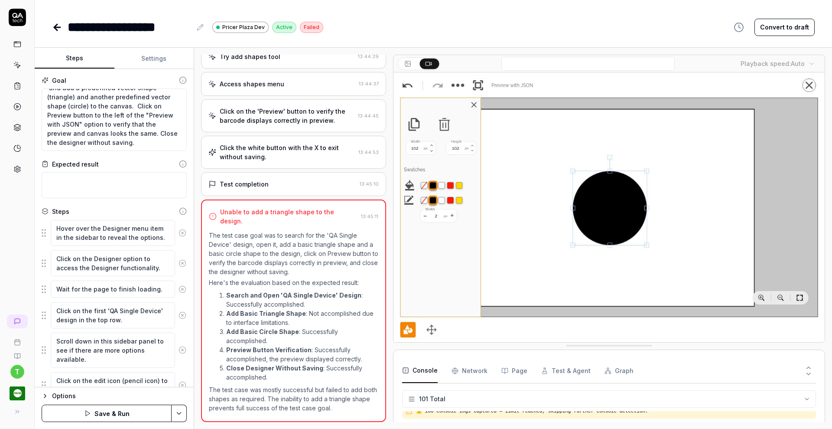
click at [179, 231] on icon at bounding box center [183, 233] width 8 height 8
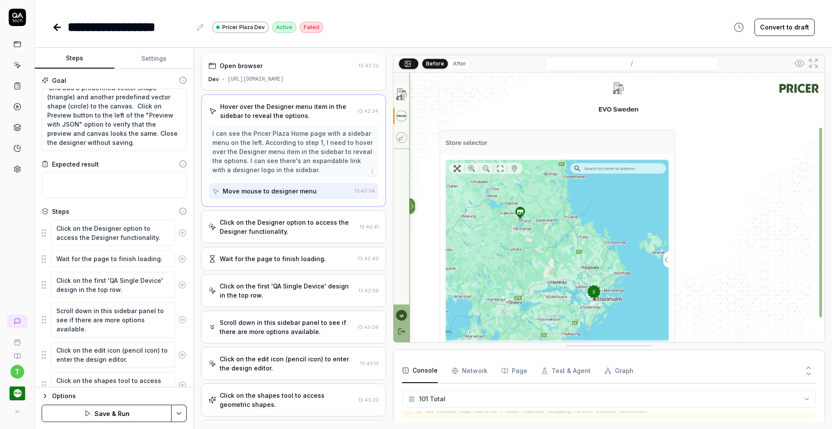
scroll to position [0, 0]
click at [179, 231] on icon at bounding box center [183, 233] width 8 height 8
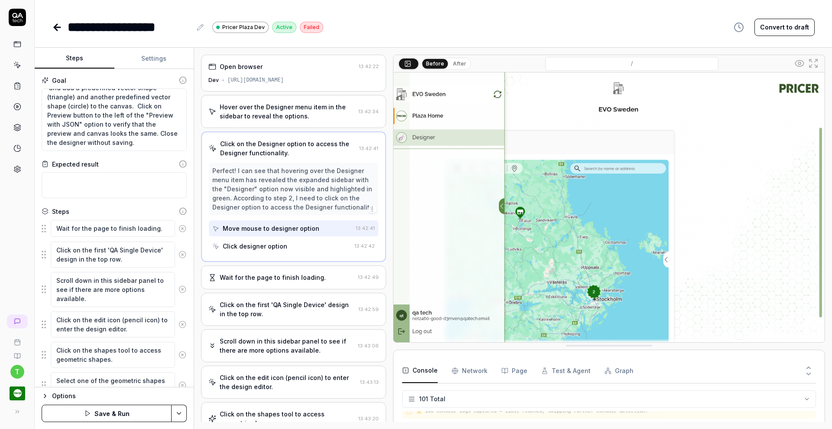
click at [179, 231] on circle at bounding box center [182, 228] width 6 height 6
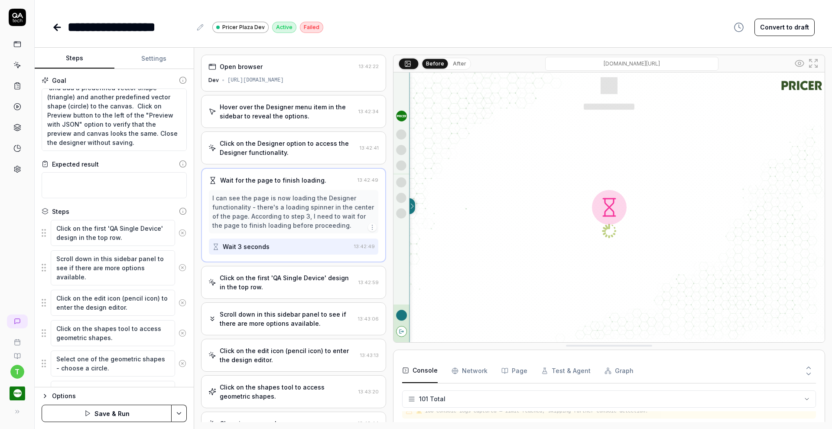
click at [179, 231] on icon at bounding box center [183, 233] width 8 height 8
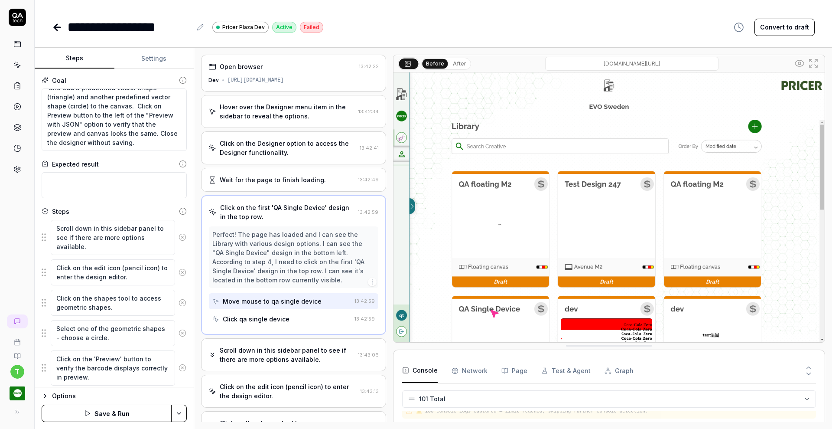
click at [179, 236] on icon at bounding box center [183, 237] width 8 height 8
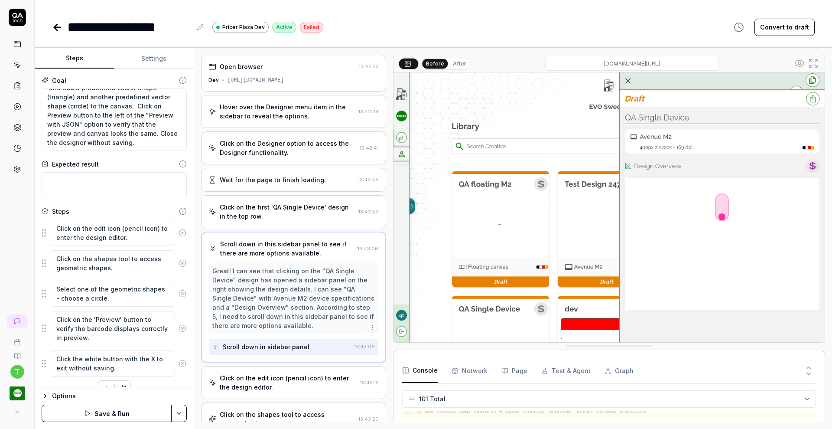
click at [179, 232] on icon at bounding box center [183, 233] width 8 height 8
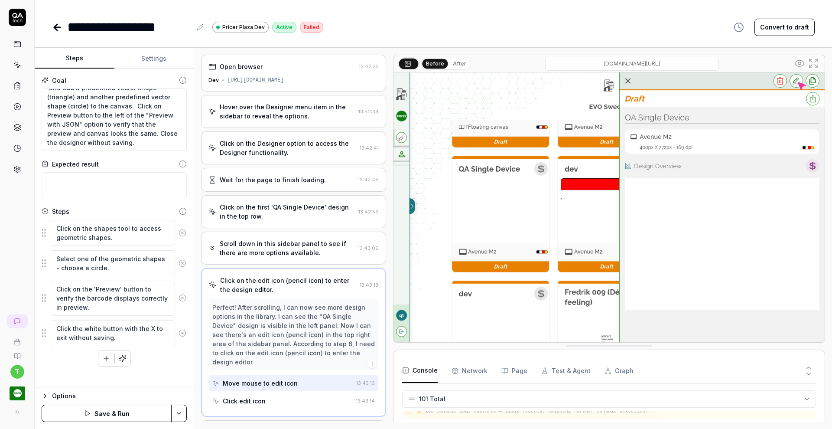
click at [185, 233] on icon at bounding box center [183, 233] width 8 height 8
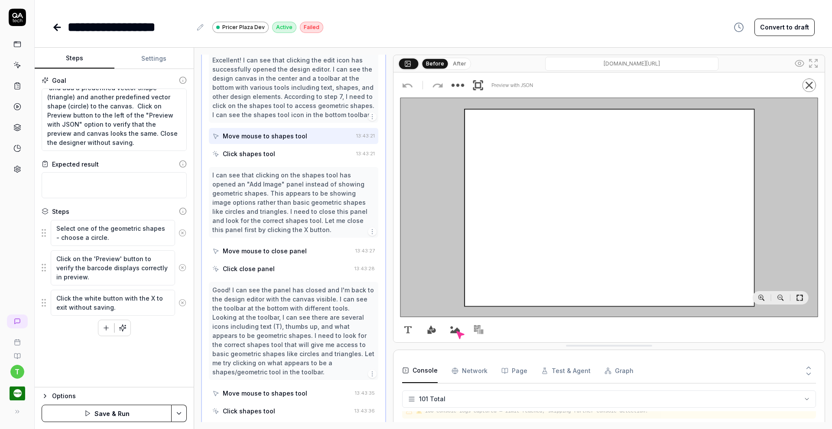
scroll to position [288, 0]
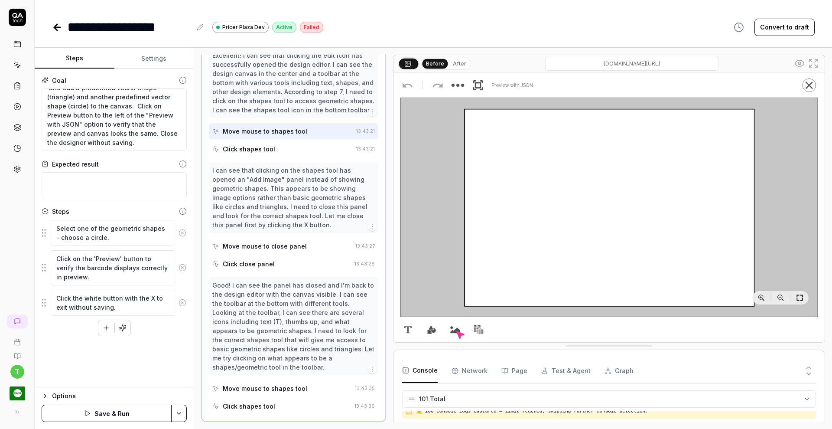
click at [185, 233] on icon at bounding box center [183, 233] width 8 height 8
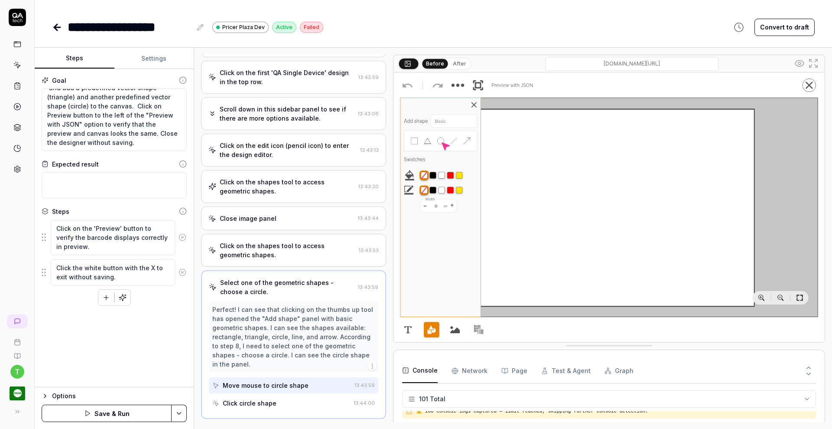
scroll to position [131, 0]
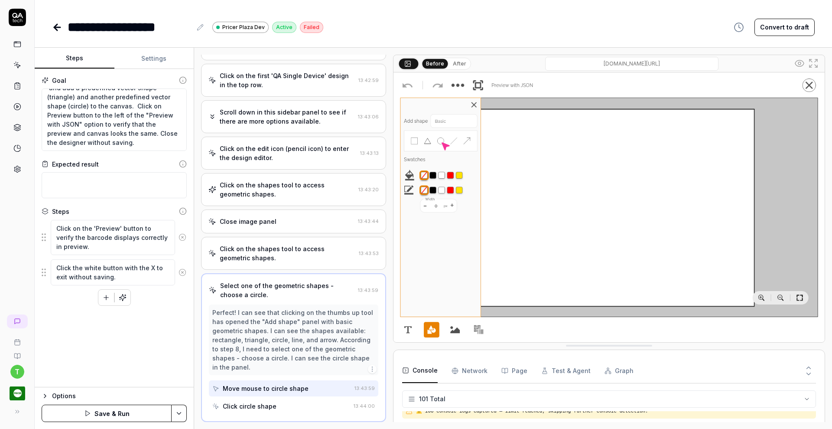
click at [184, 234] on icon at bounding box center [183, 237] width 8 height 8
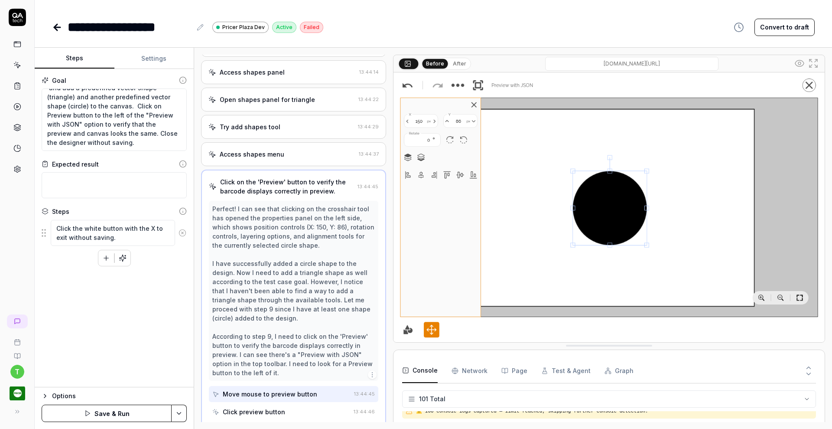
scroll to position [413, 0]
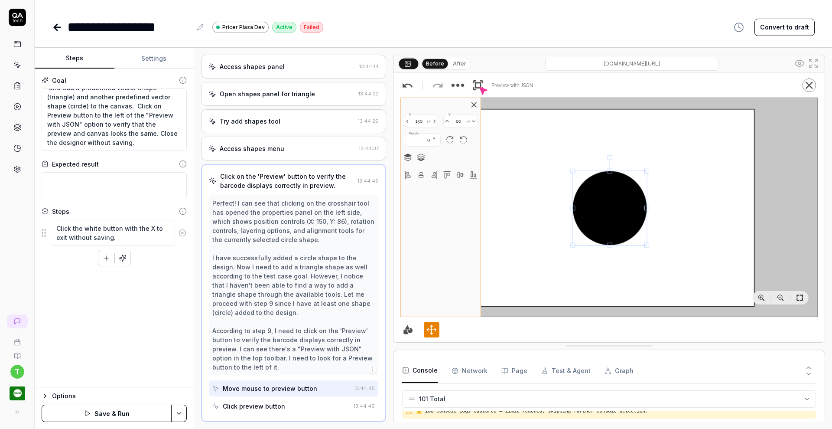
click at [184, 233] on icon at bounding box center [183, 233] width 8 height 8
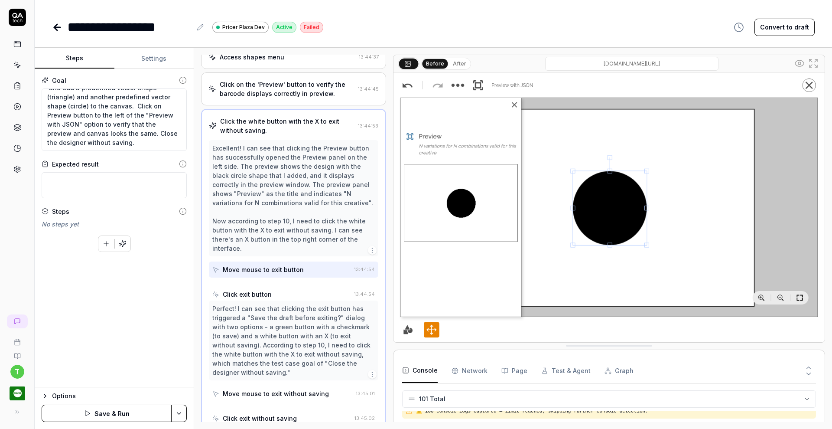
scroll to position [510, 0]
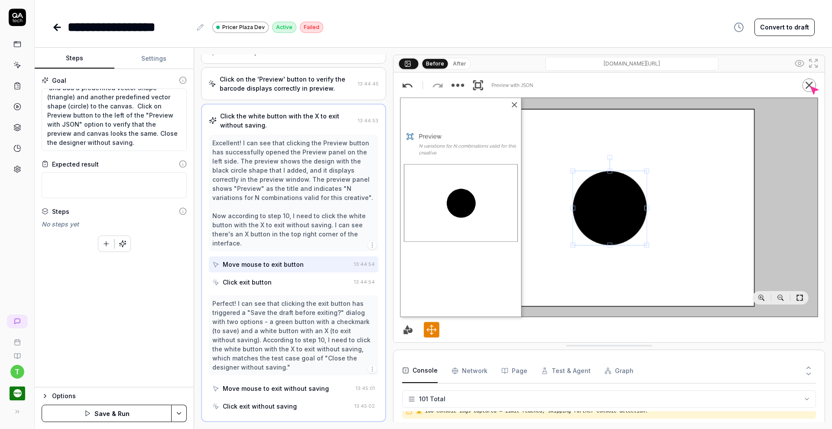
click at [179, 409] on html "**********" at bounding box center [416, 214] width 832 height 429
click at [155, 360] on div "Save" at bounding box center [137, 353] width 110 height 19
click at [155, 360] on div "Goal Search for the "QA single device" design and open it and add a predefined …" at bounding box center [114, 228] width 159 height 318
click at [122, 236] on button "button" at bounding box center [123, 244] width 16 height 16
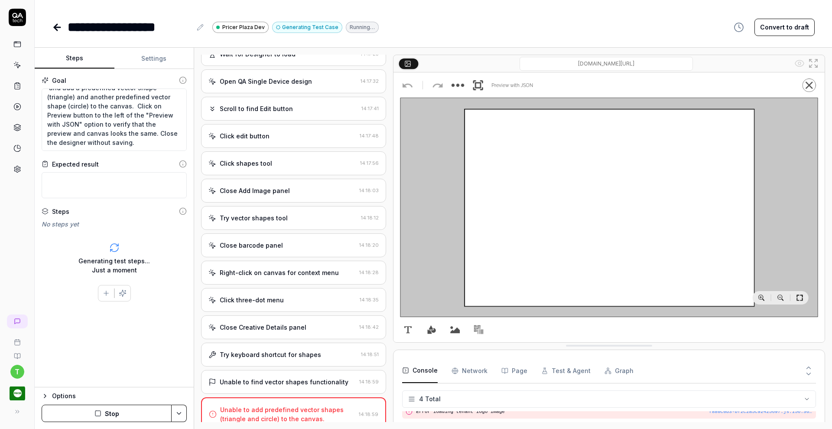
scroll to position [312, 0]
